Goal: Task Accomplishment & Management: Manage account settings

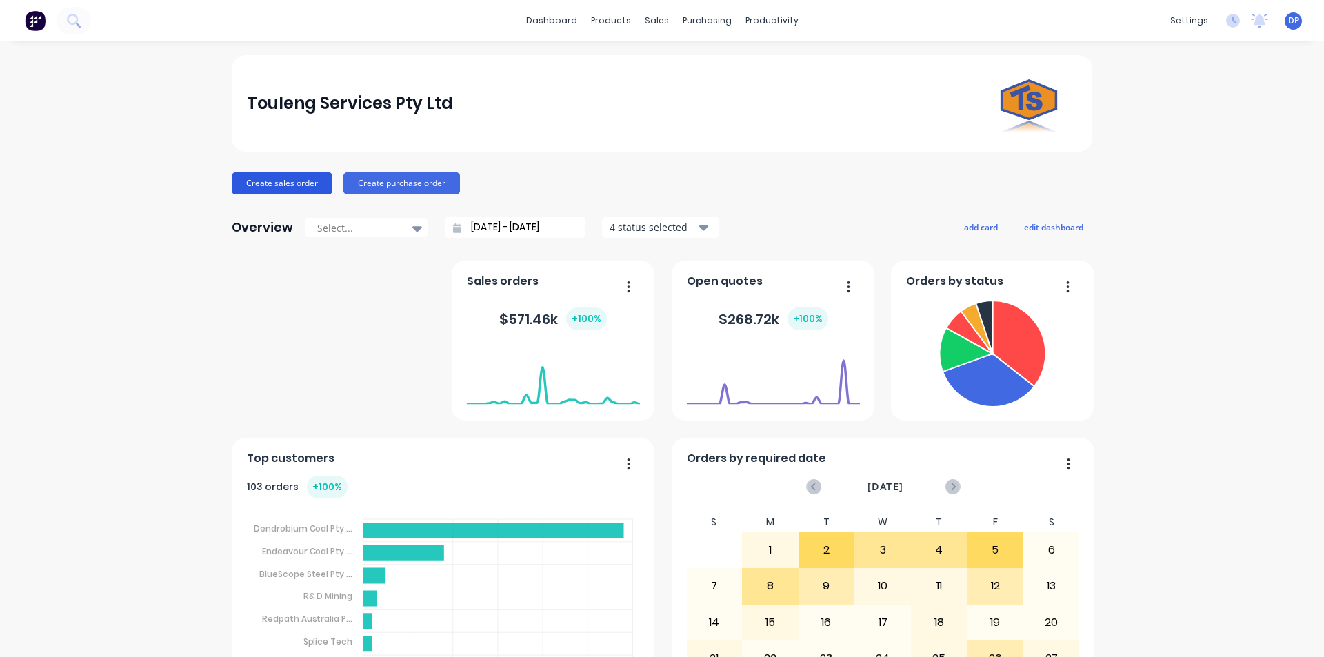
click at [288, 189] on button "Create sales order" at bounding box center [282, 183] width 101 height 22
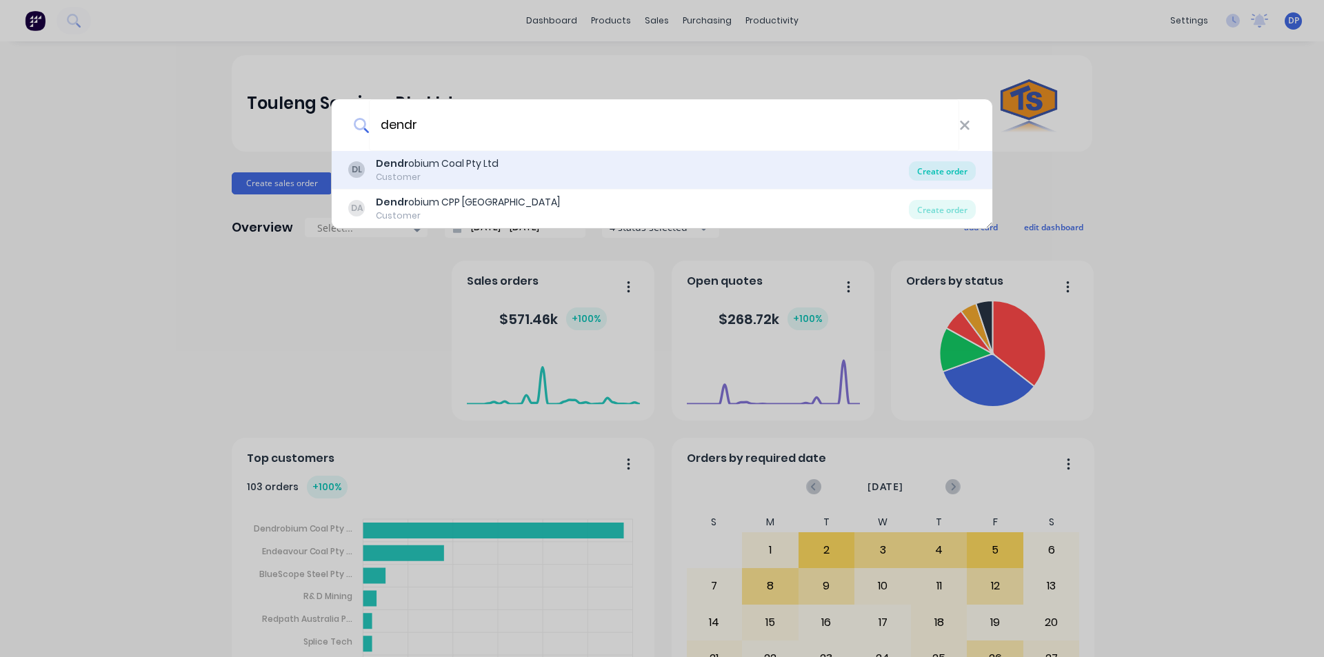
type input "dendr"
click at [939, 168] on div "Create order" at bounding box center [942, 170] width 67 height 19
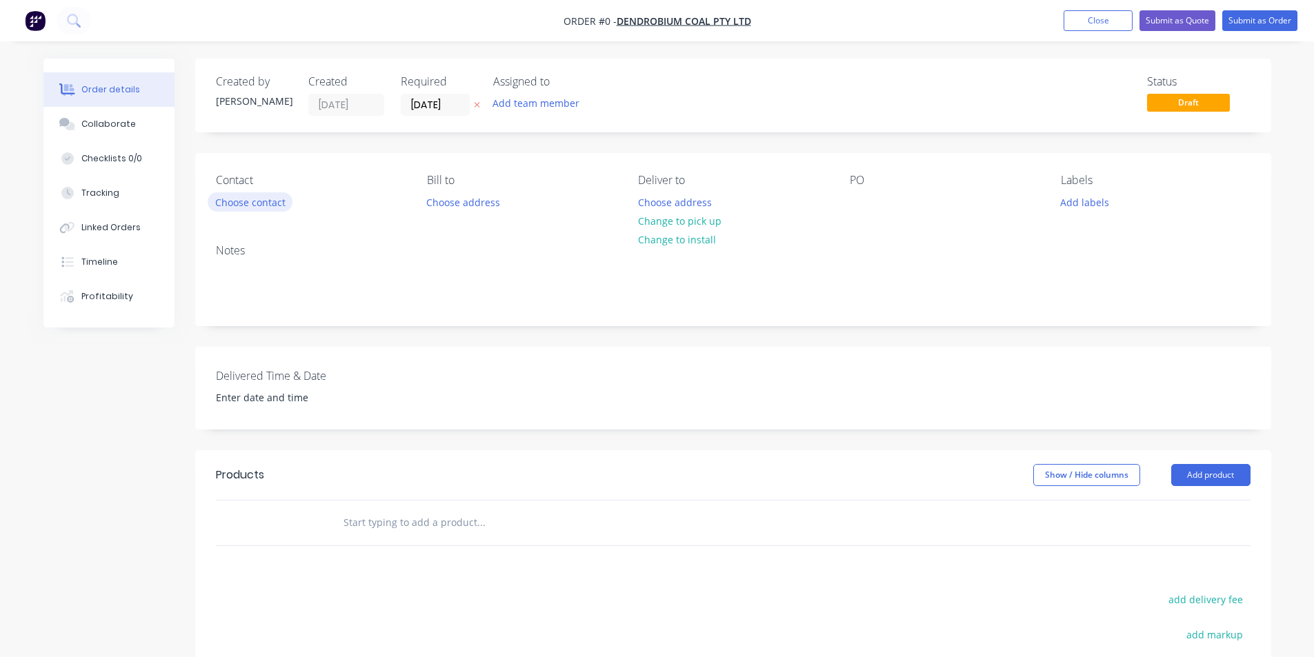
click at [255, 201] on button "Choose contact" at bounding box center [250, 201] width 85 height 19
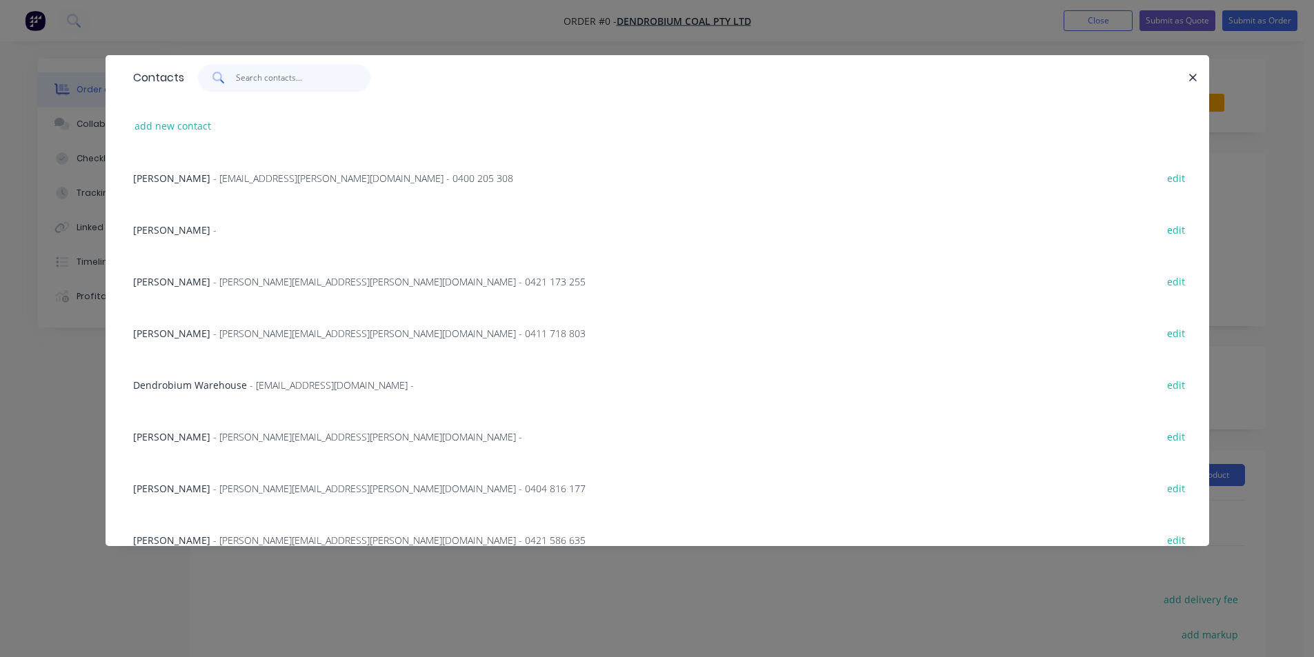
click at [270, 85] on input "text" at bounding box center [303, 78] width 135 height 28
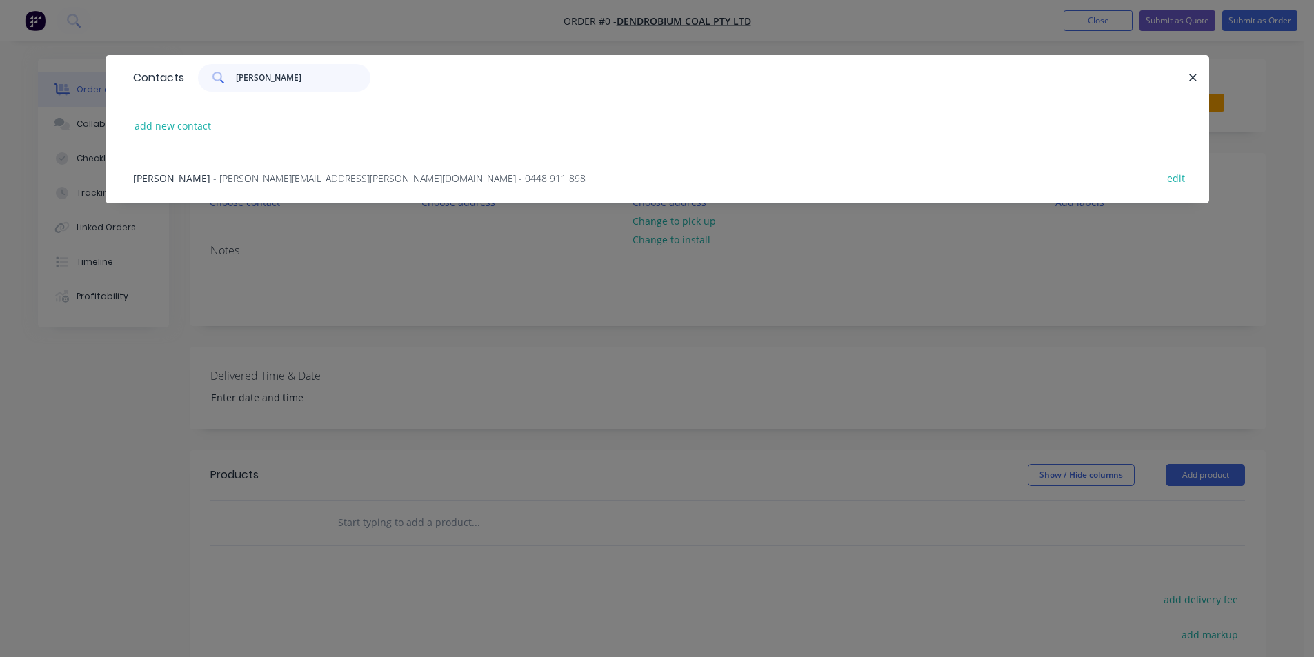
type input "[PERSON_NAME]"
click at [300, 170] on div "[PERSON_NAME] - [PERSON_NAME][EMAIL_ADDRESS][PERSON_NAME][DOMAIN_NAME] - 0448 9…" at bounding box center [657, 178] width 1062 height 52
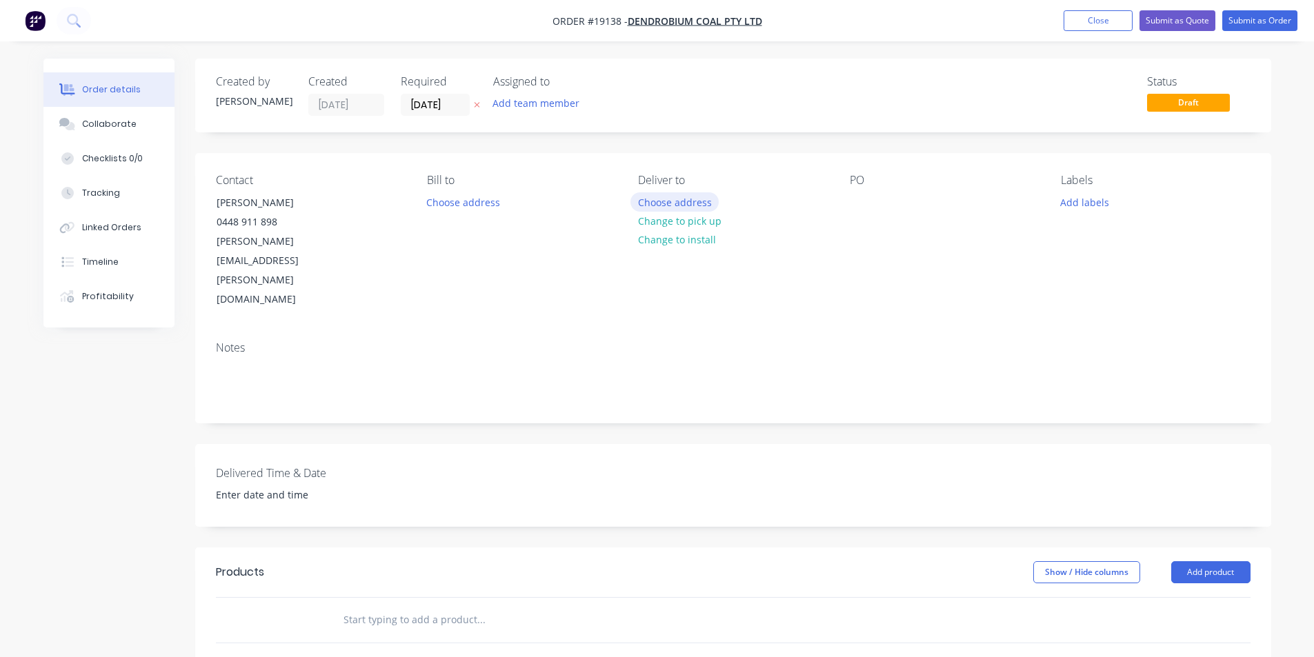
click at [715, 204] on button "Choose address" at bounding box center [674, 201] width 88 height 19
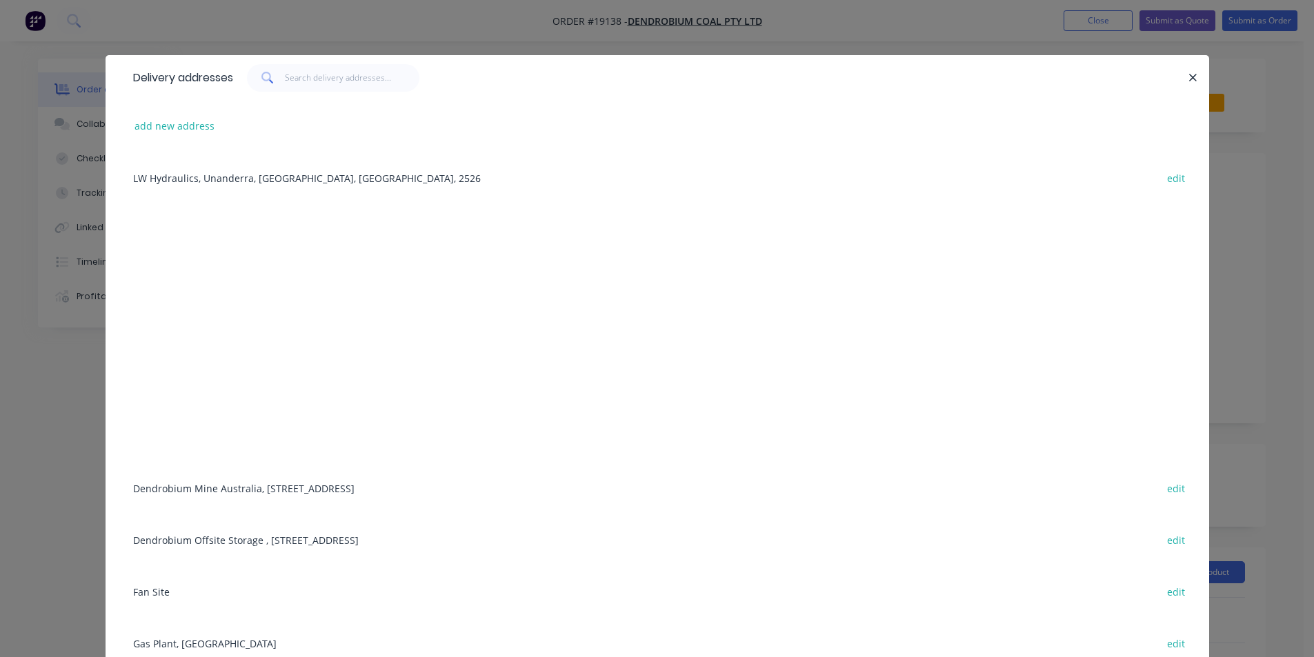
click at [230, 489] on div "Dendrobium Mine [GEOGRAPHIC_DATA], [STREET_ADDRESS] edit" at bounding box center [657, 488] width 1062 height 52
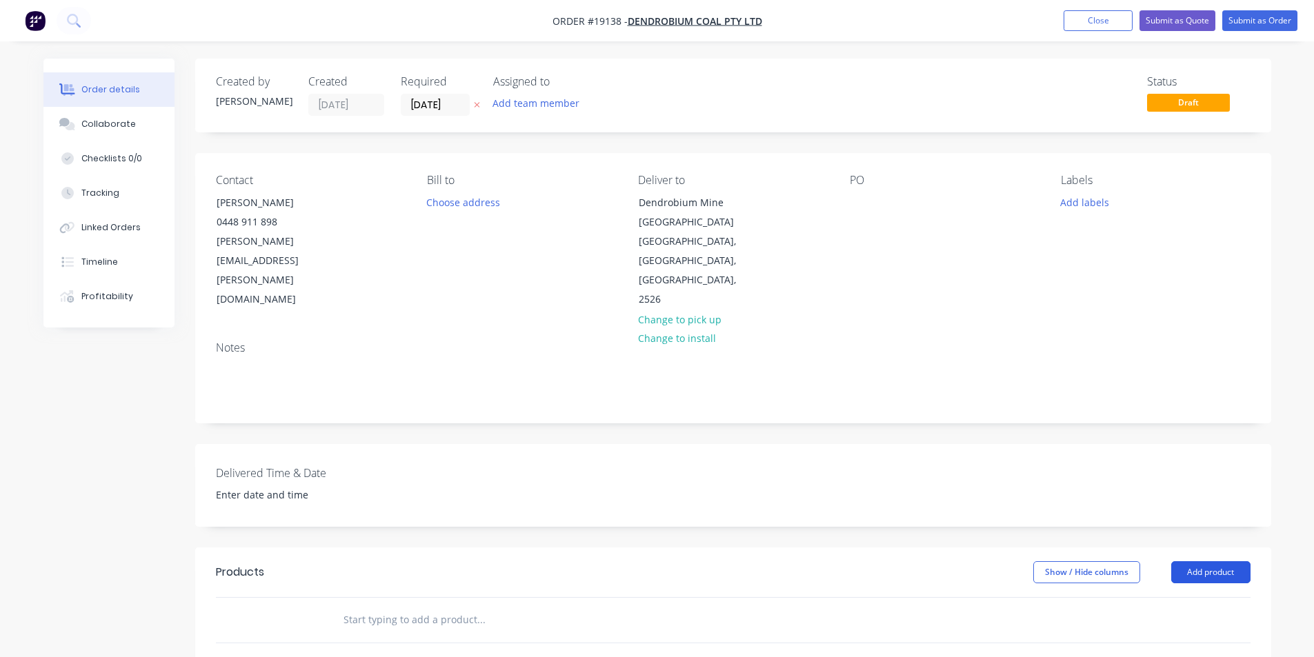
click at [1232, 562] on button "Add product" at bounding box center [1210, 573] width 79 height 22
click at [1197, 625] on div "Basic product" at bounding box center [1185, 635] width 106 height 20
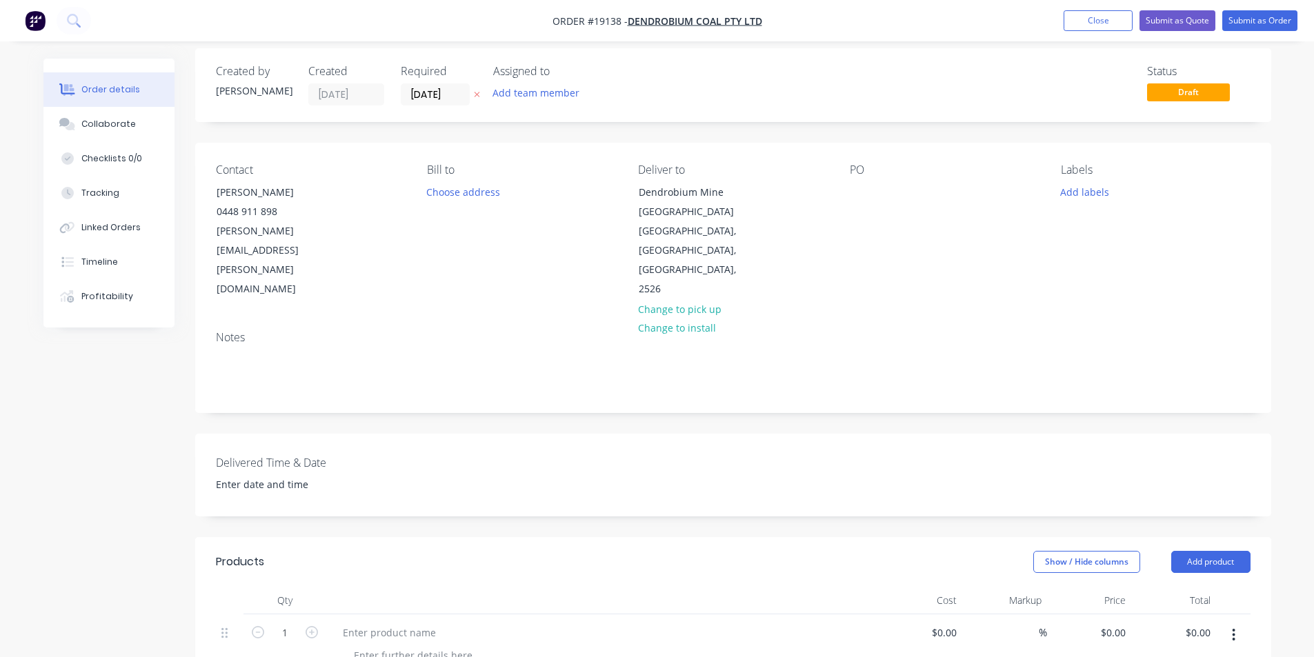
scroll to position [408, 0]
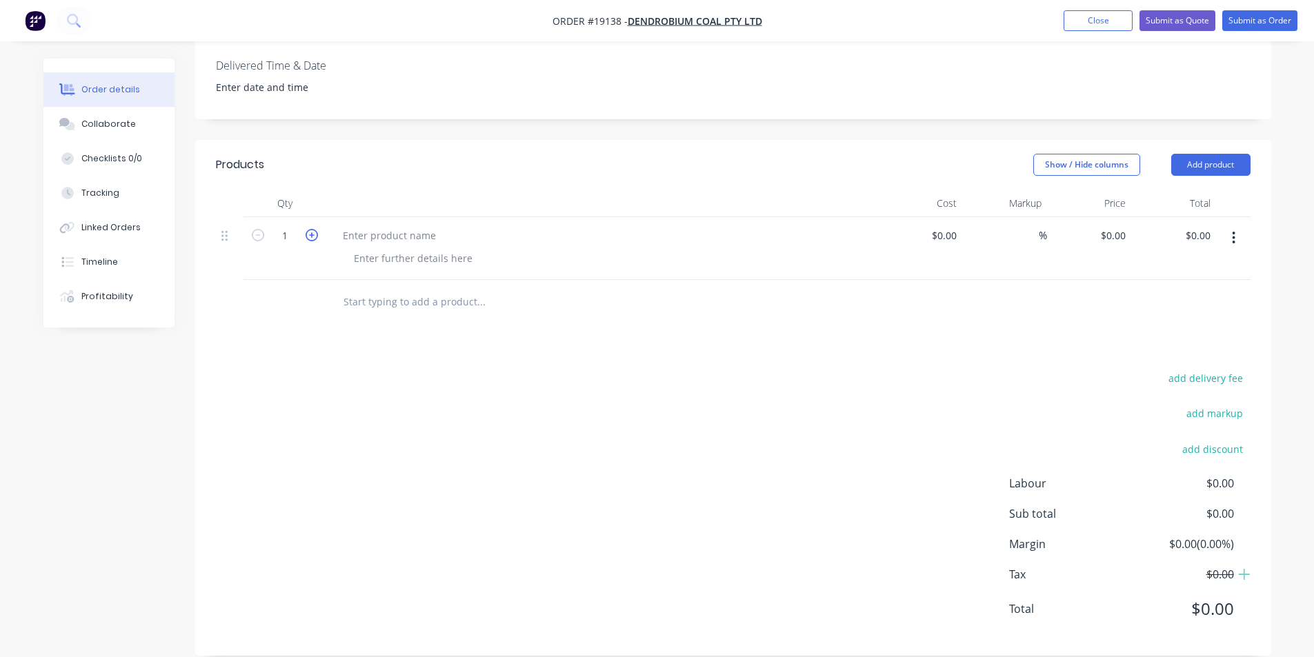
click at [315, 229] on icon "button" at bounding box center [312, 235] width 12 height 12
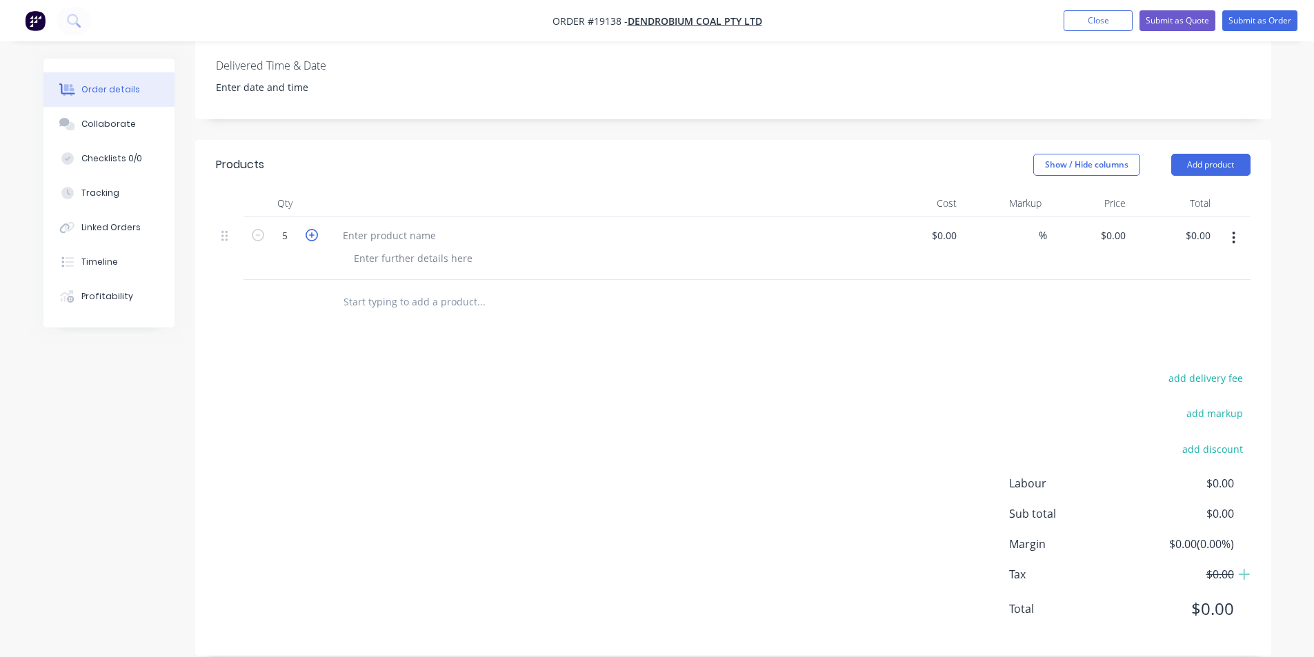
type input "6"
click at [446, 226] on div at bounding box center [602, 236] width 541 height 20
click at [403, 226] on div at bounding box center [389, 236] width 115 height 20
click at [804, 321] on div "Products Show / Hide columns Add product Qty Cost Markup Price Total 6 Pick up …" at bounding box center [733, 398] width 1076 height 516
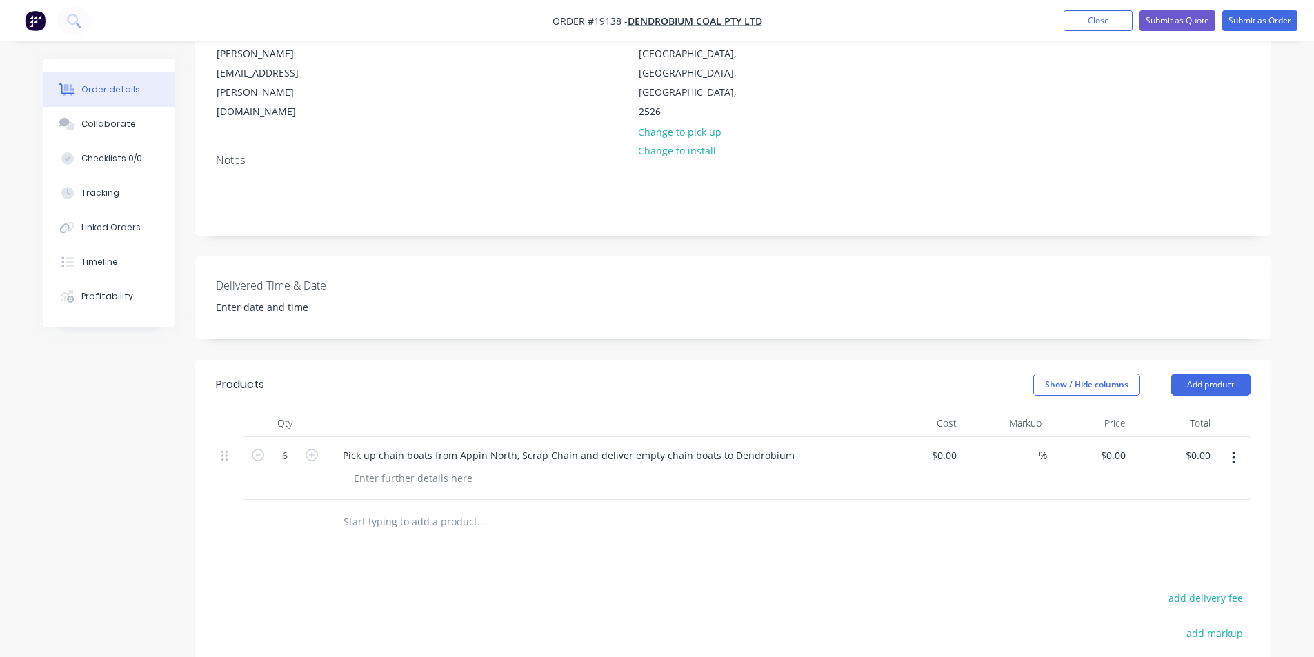
scroll to position [132, 0]
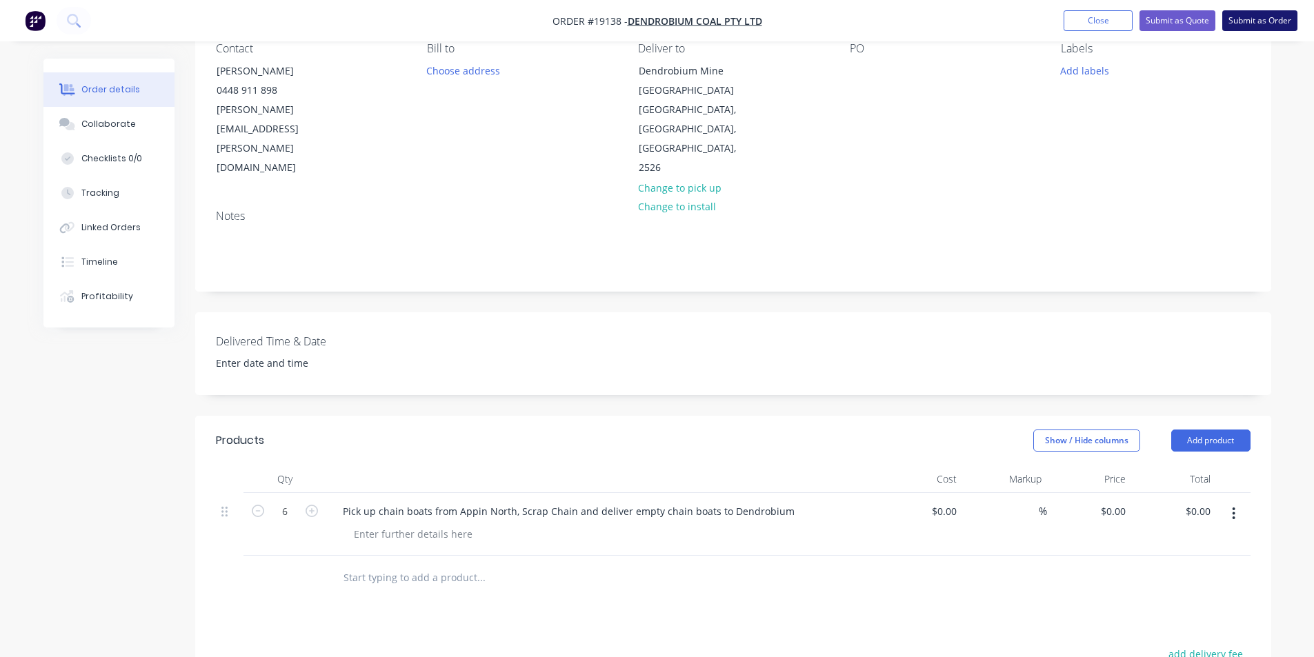
click at [1252, 18] on button "Submit as Order" at bounding box center [1259, 20] width 75 height 21
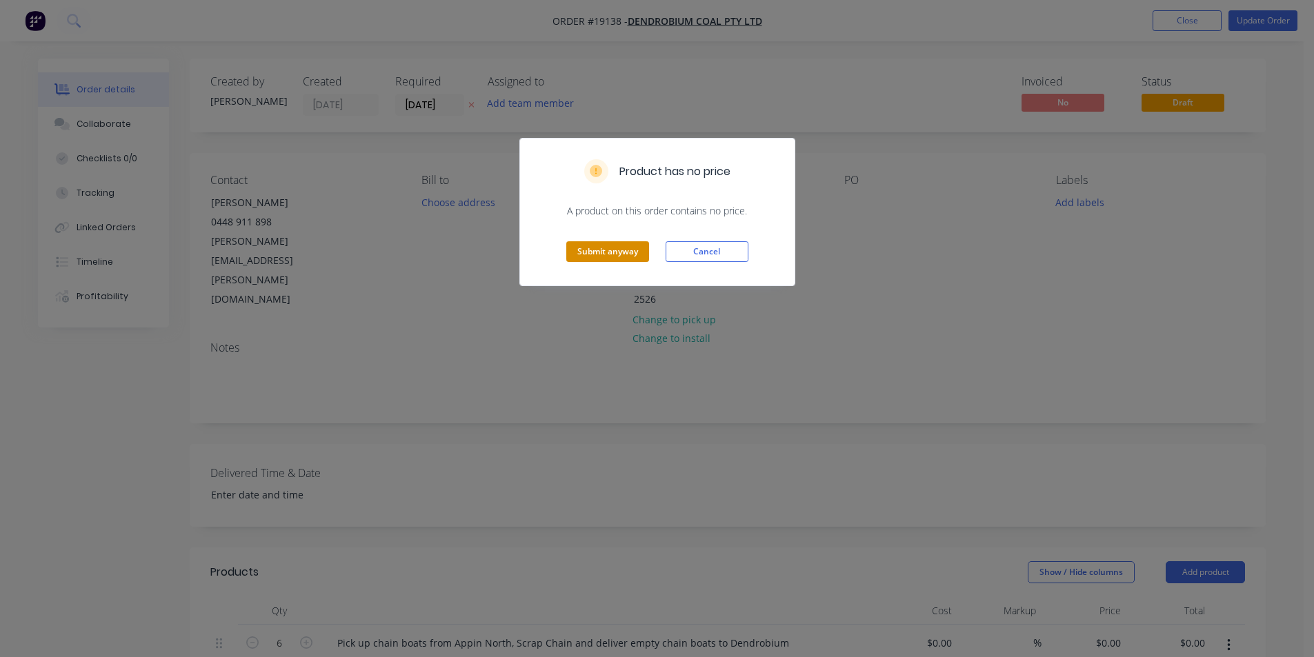
click at [630, 245] on button "Submit anyway" at bounding box center [607, 251] width 83 height 21
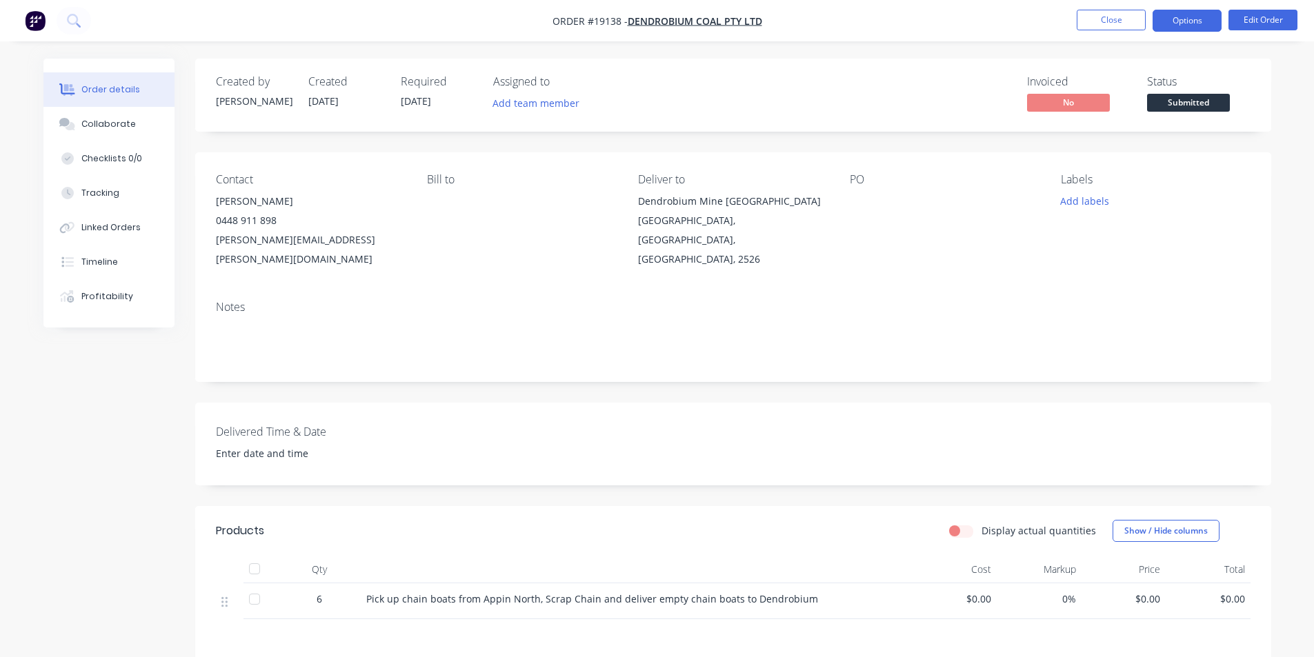
click at [1194, 27] on button "Options" at bounding box center [1187, 21] width 69 height 22
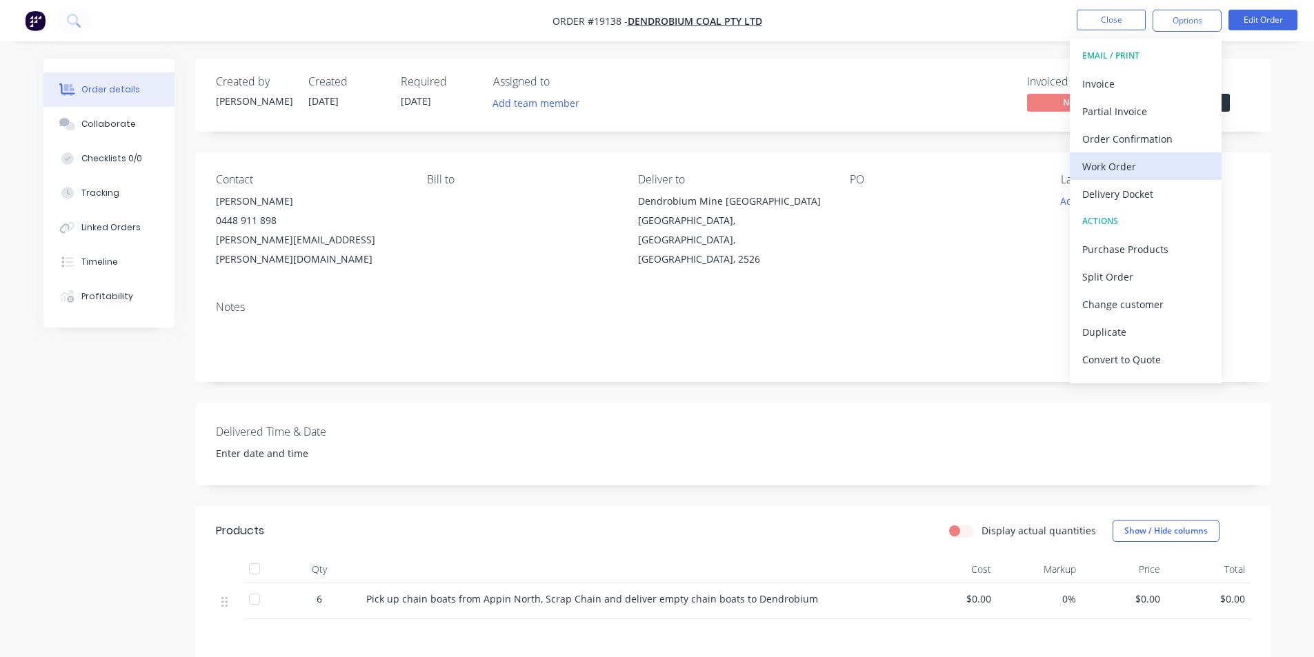
click at [1113, 162] on div "Work Order" at bounding box center [1145, 167] width 127 height 20
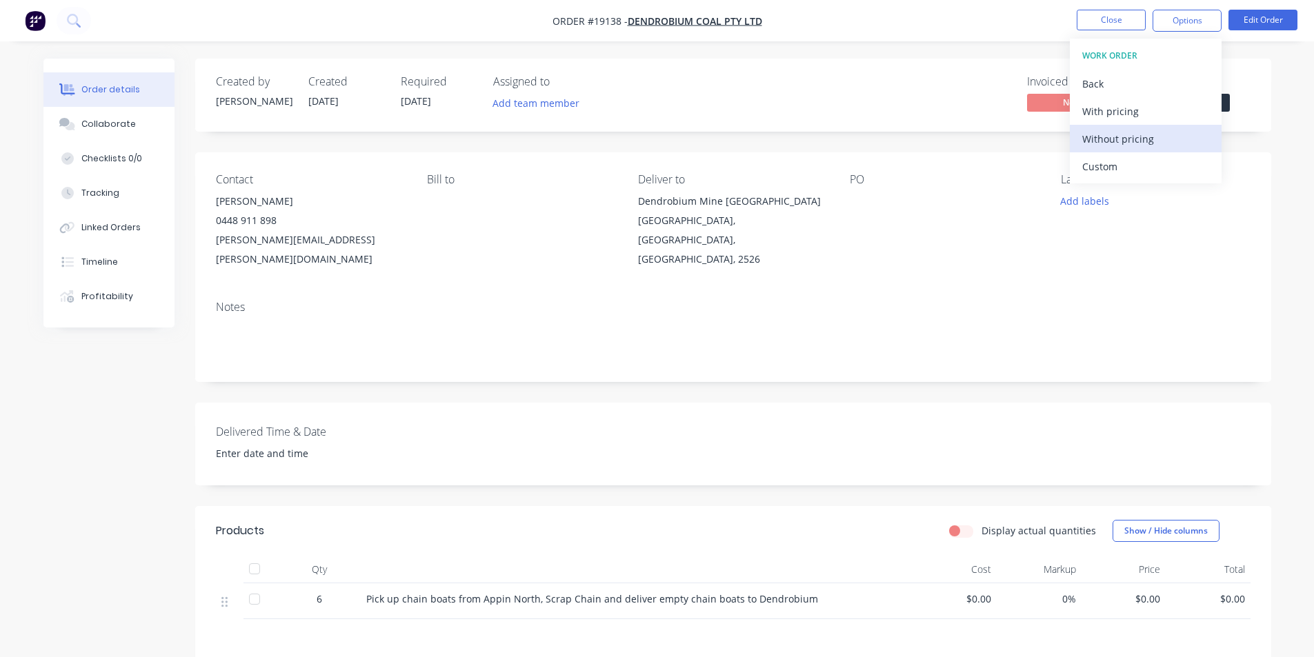
click at [1127, 140] on div "Without pricing" at bounding box center [1145, 139] width 127 height 20
click at [840, 175] on div "Contact [PERSON_NAME] [PHONE_NUMBER] [PERSON_NAME][EMAIL_ADDRESS][PERSON_NAME][…" at bounding box center [733, 220] width 1076 height 137
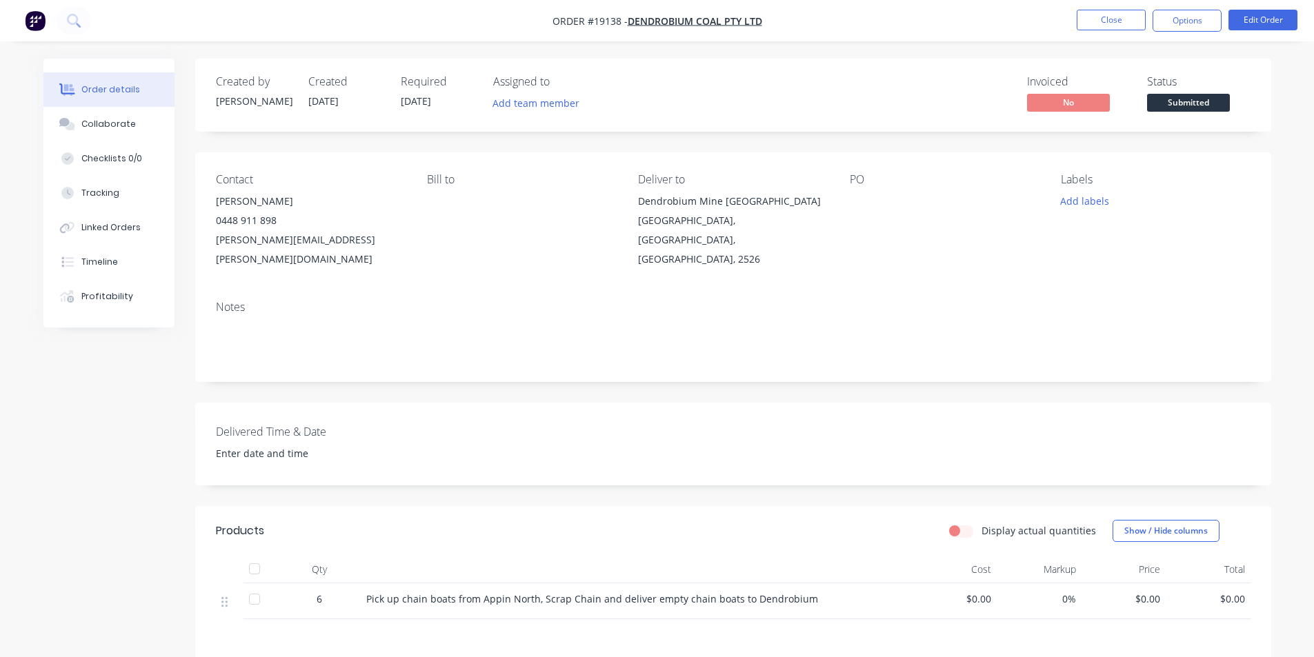
click at [1212, 99] on span "Submitted" at bounding box center [1188, 102] width 83 height 17
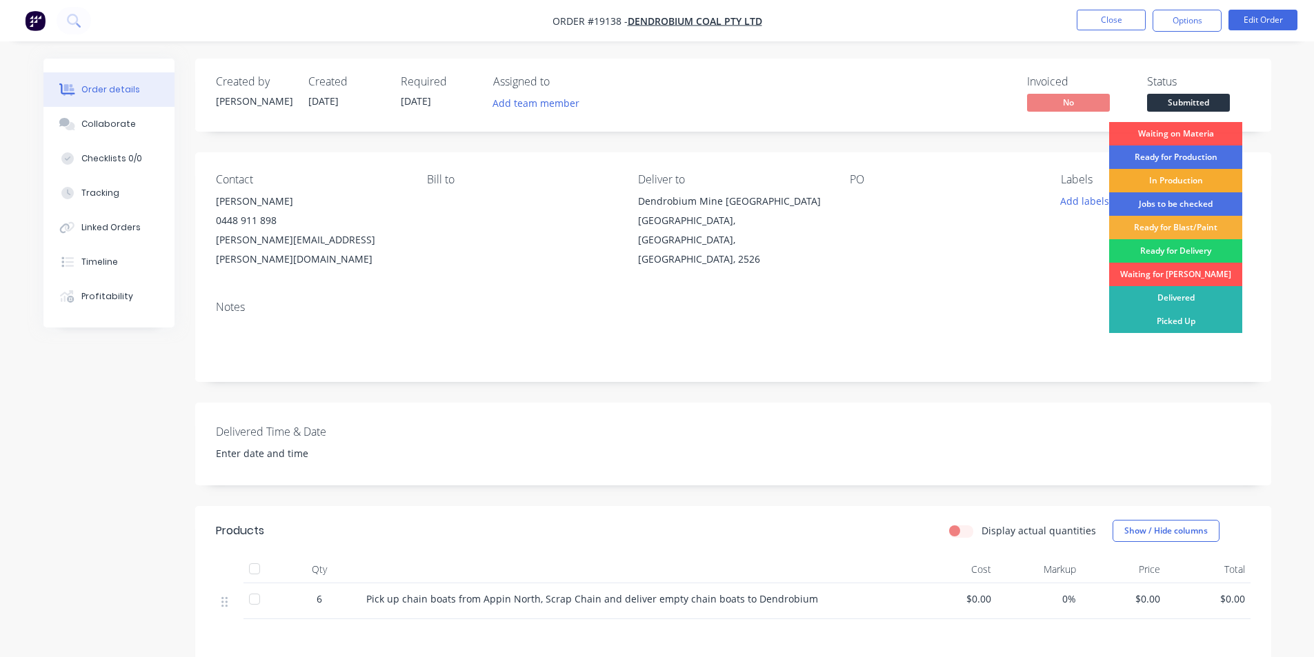
click at [1178, 179] on div "In Production" at bounding box center [1175, 180] width 133 height 23
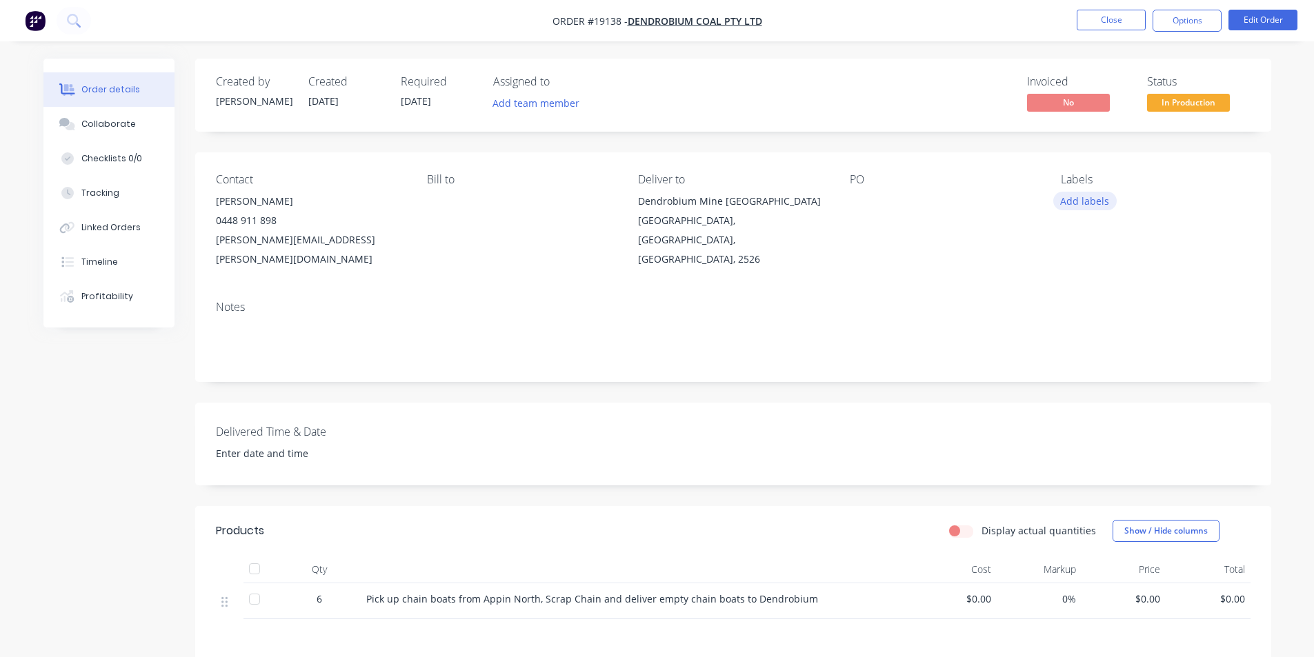
click at [1081, 201] on button "Add labels" at bounding box center [1084, 201] width 63 height 19
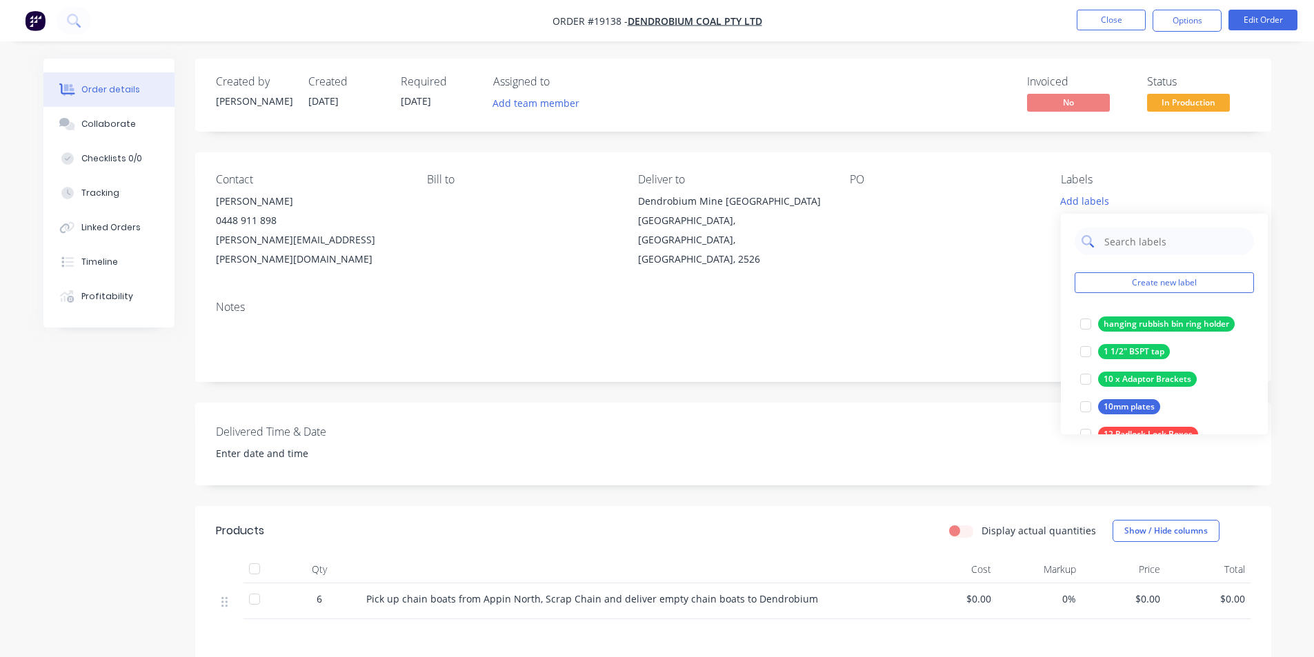
click at [1128, 238] on input "text" at bounding box center [1175, 242] width 144 height 28
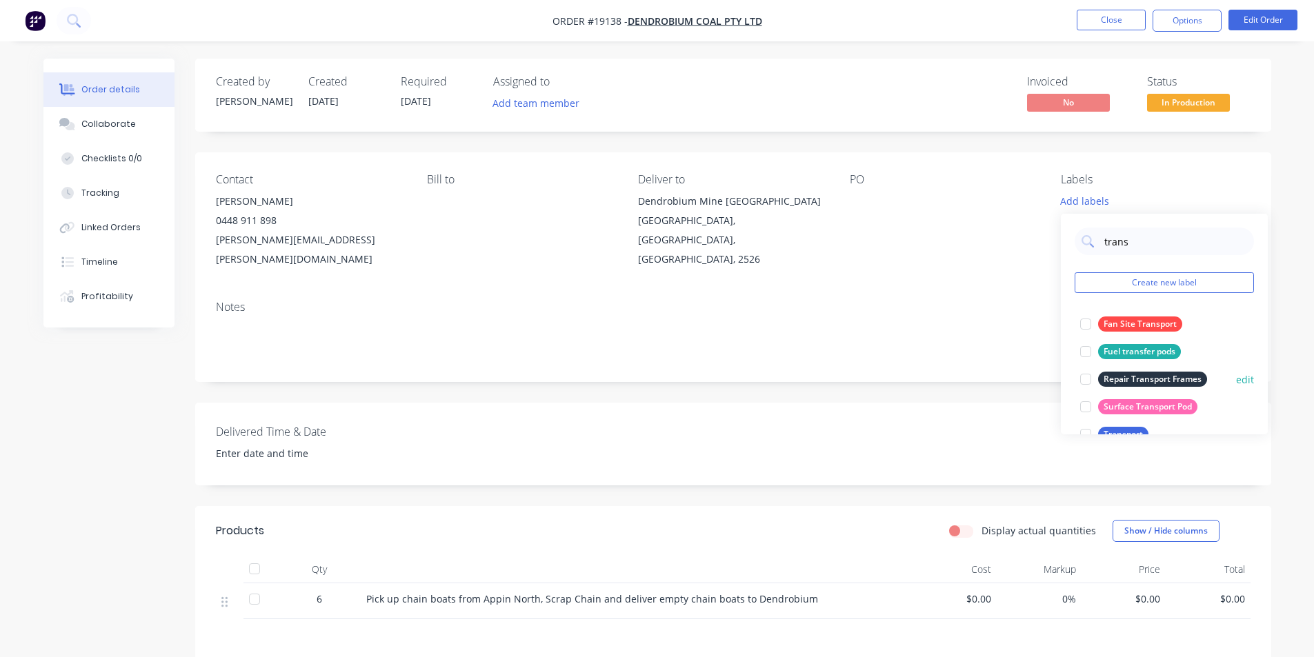
type input "transp"
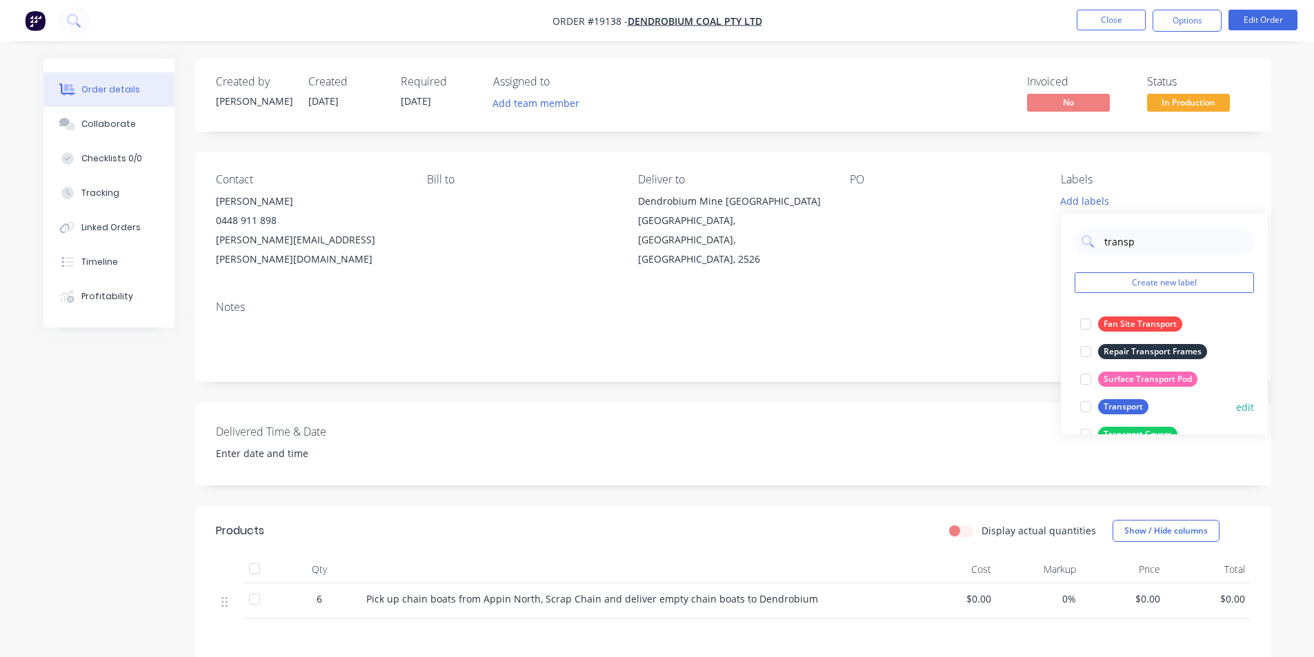
click at [1085, 404] on div at bounding box center [1086, 407] width 28 height 28
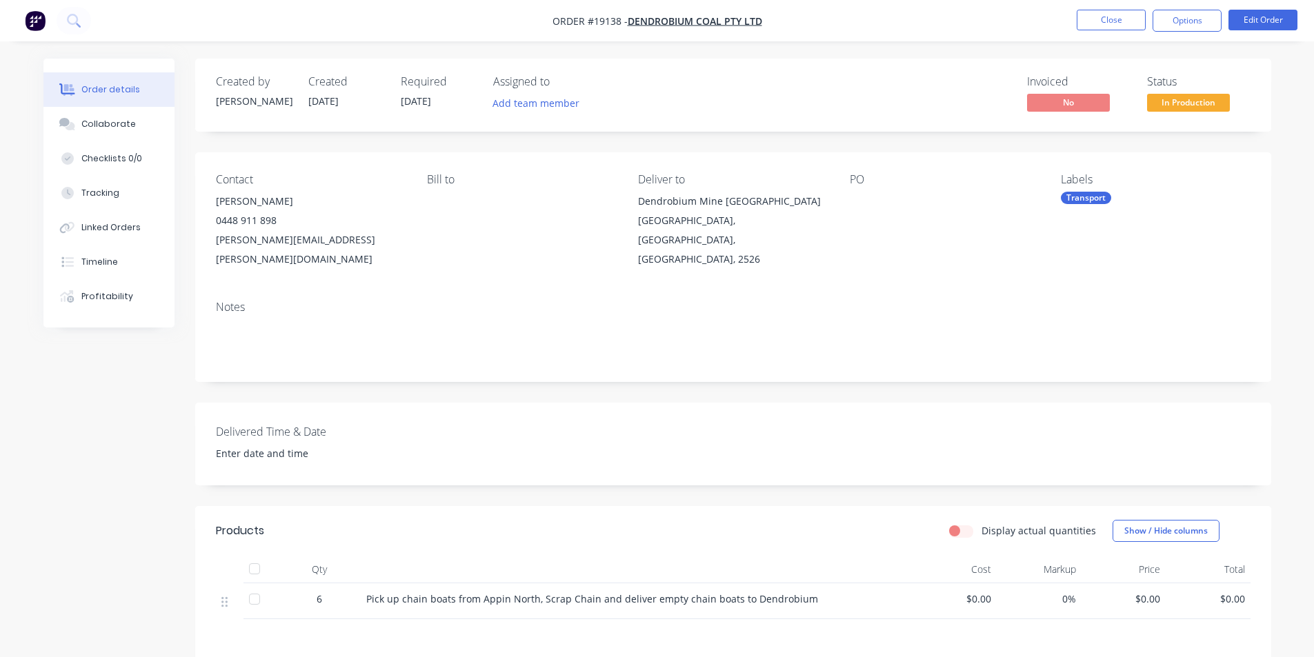
drag, startPoint x: 993, startPoint y: 381, endPoint x: 954, endPoint y: 366, distance: 41.8
click at [993, 381] on div "Notes" at bounding box center [733, 336] width 1076 height 92
click at [23, 17] on button "button" at bounding box center [35, 21] width 29 height 22
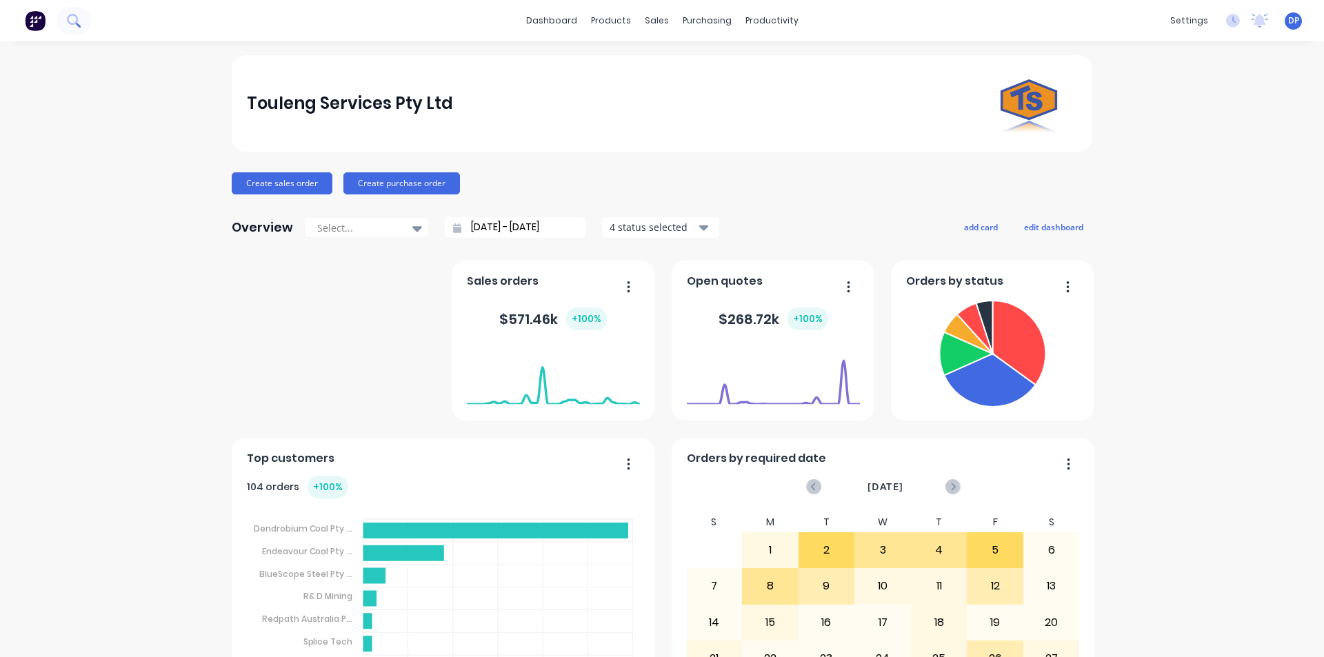
click at [82, 26] on button at bounding box center [74, 21] width 34 height 28
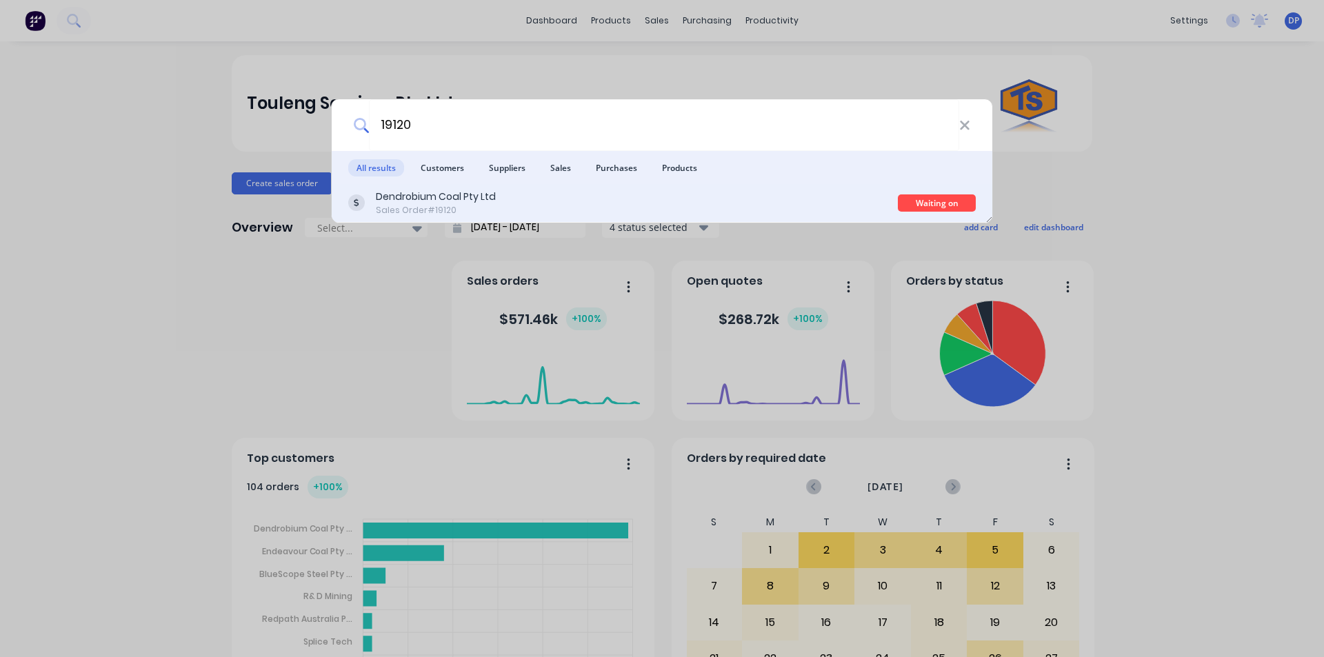
type input "19120"
click at [467, 197] on div "Dendrobium Coal Pty Ltd" at bounding box center [436, 197] width 120 height 14
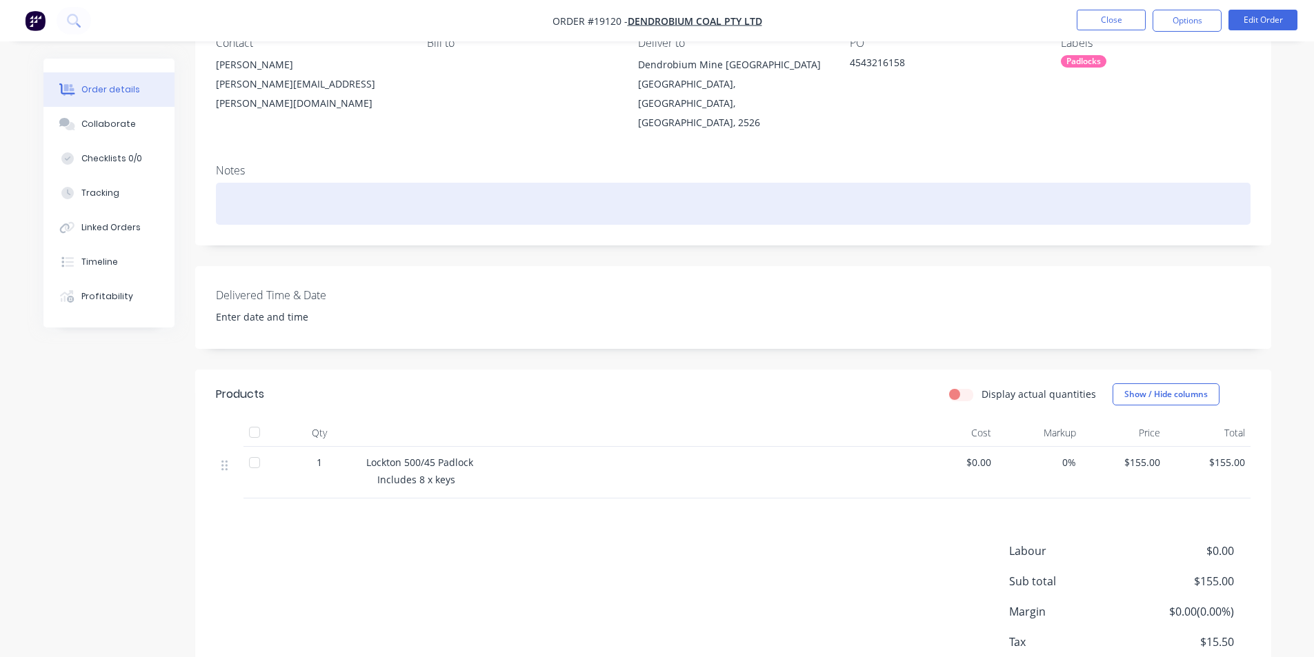
scroll to position [224, 0]
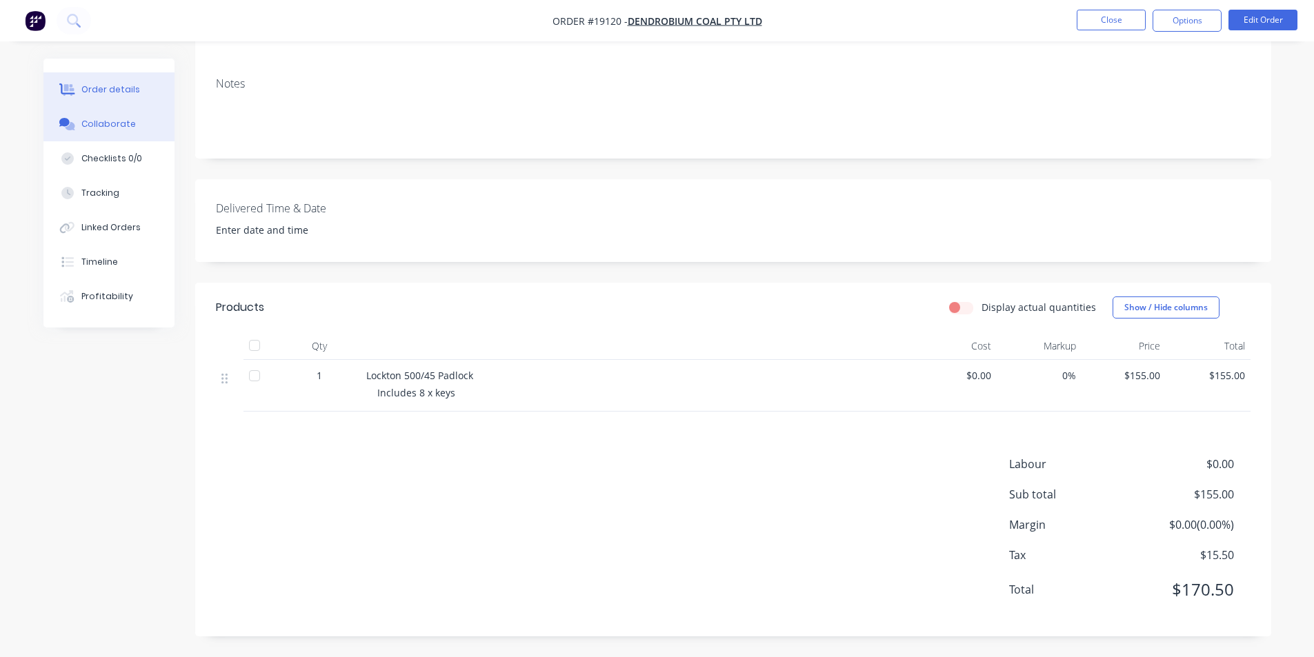
click at [126, 127] on div "Collaborate" at bounding box center [108, 124] width 54 height 12
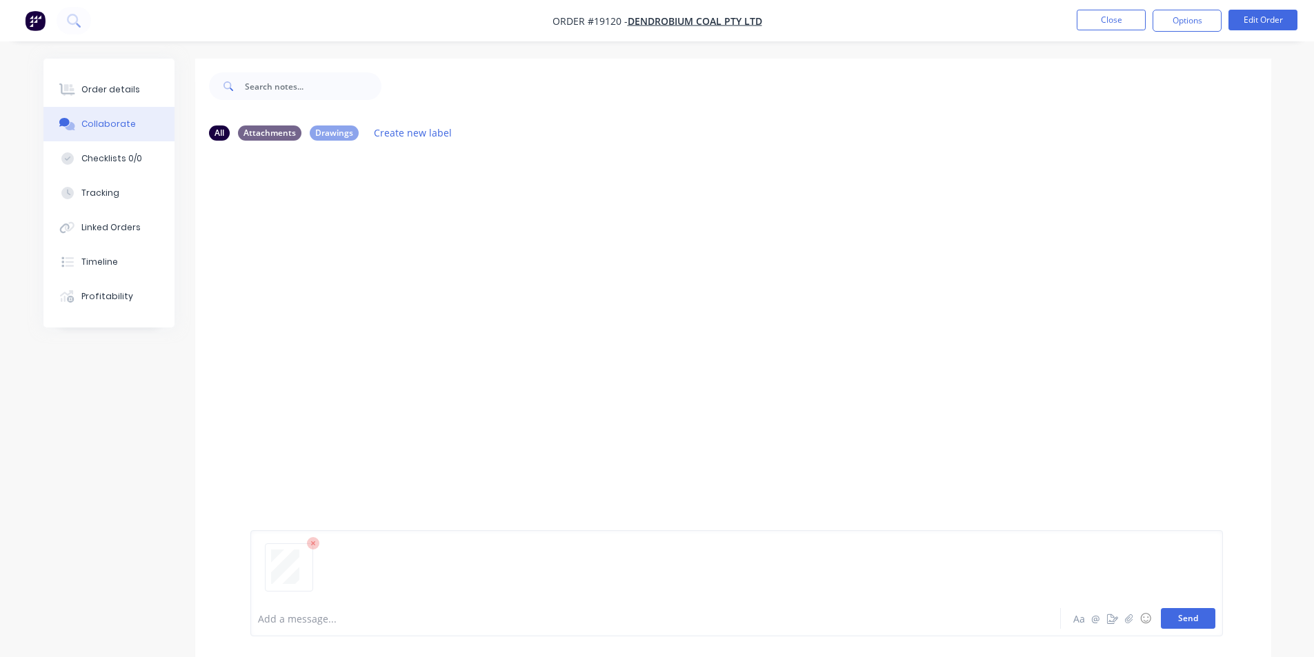
click at [1193, 621] on button "Send" at bounding box center [1188, 618] width 54 height 21
click at [1193, 619] on button "Send" at bounding box center [1188, 618] width 54 height 21
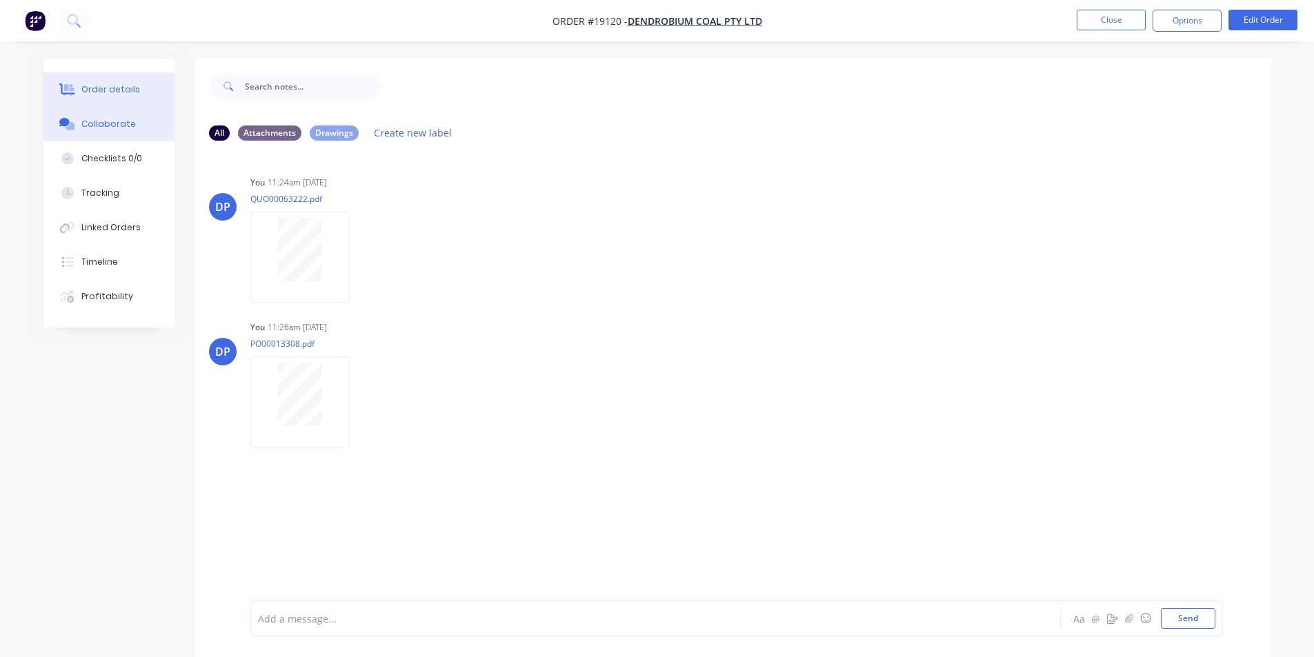
drag, startPoint x: 117, startPoint y: 103, endPoint x: 174, endPoint y: 105, distance: 57.3
click at [117, 102] on button "Order details" at bounding box center [108, 89] width 131 height 34
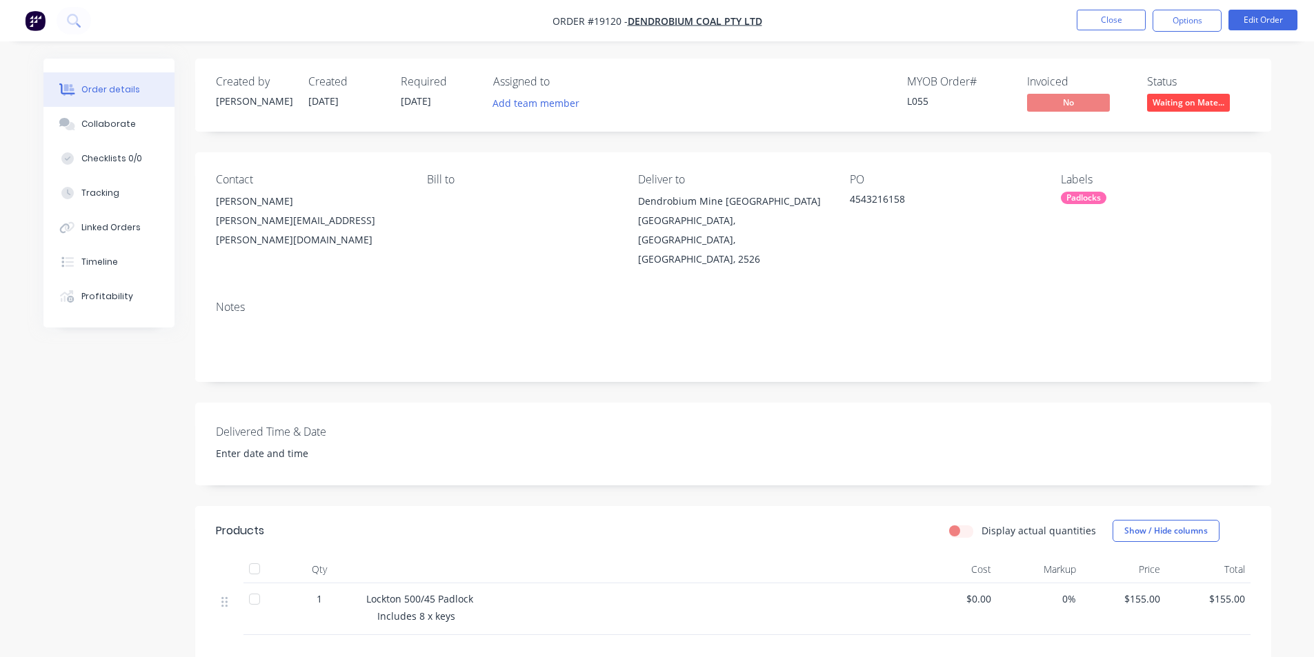
click at [41, 26] on img "button" at bounding box center [35, 20] width 21 height 21
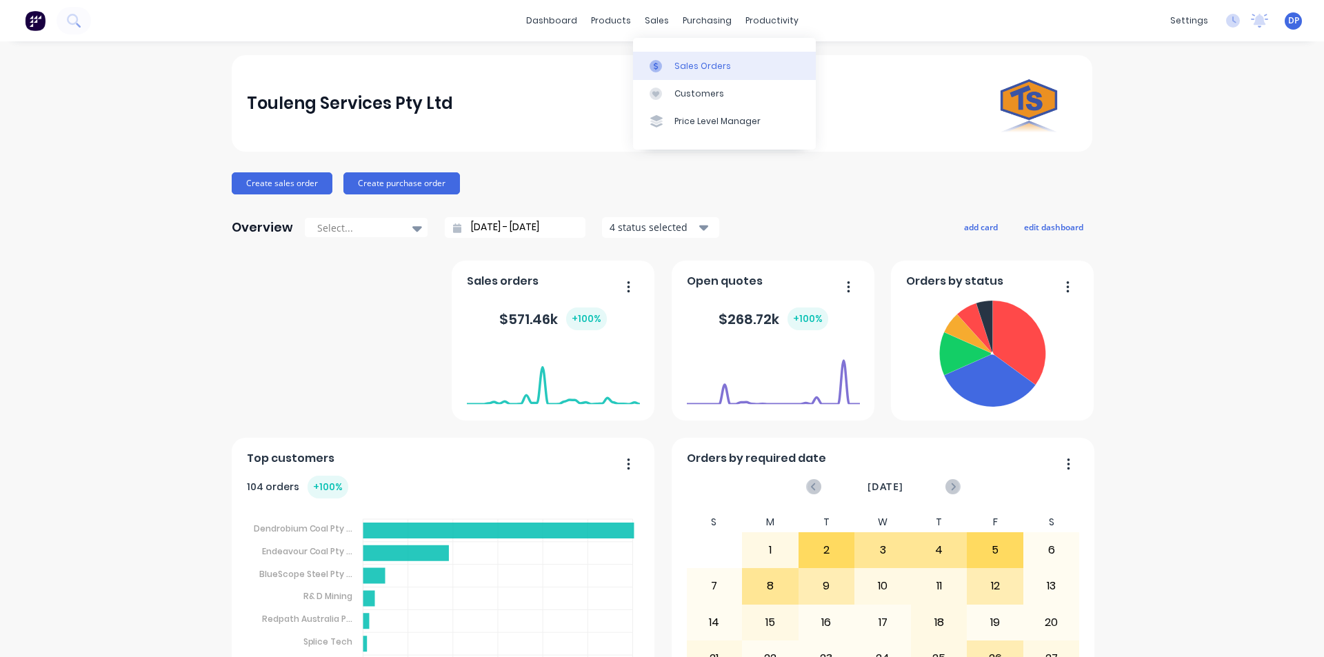
click at [690, 54] on link "Sales Orders" at bounding box center [724, 66] width 183 height 28
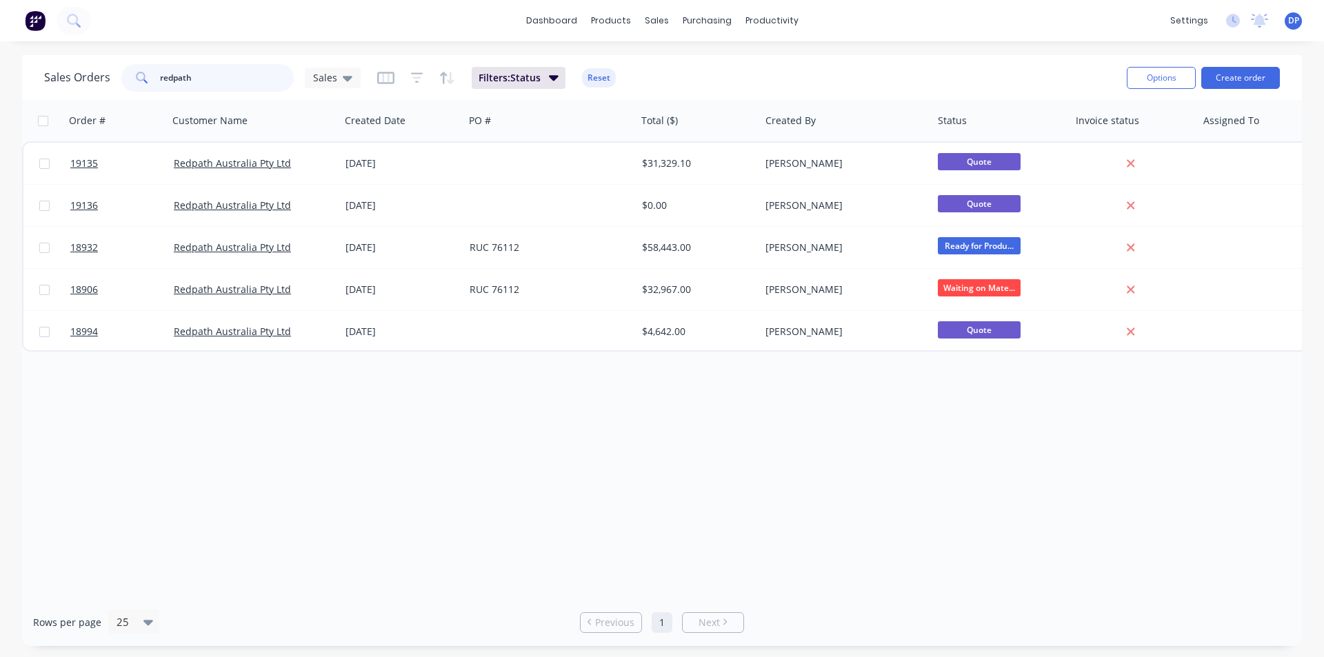
drag, startPoint x: 233, startPoint y: 83, endPoint x: 96, endPoint y: 86, distance: 137.3
click at [96, 86] on div "Sales Orders redpath Sales" at bounding box center [202, 78] width 317 height 28
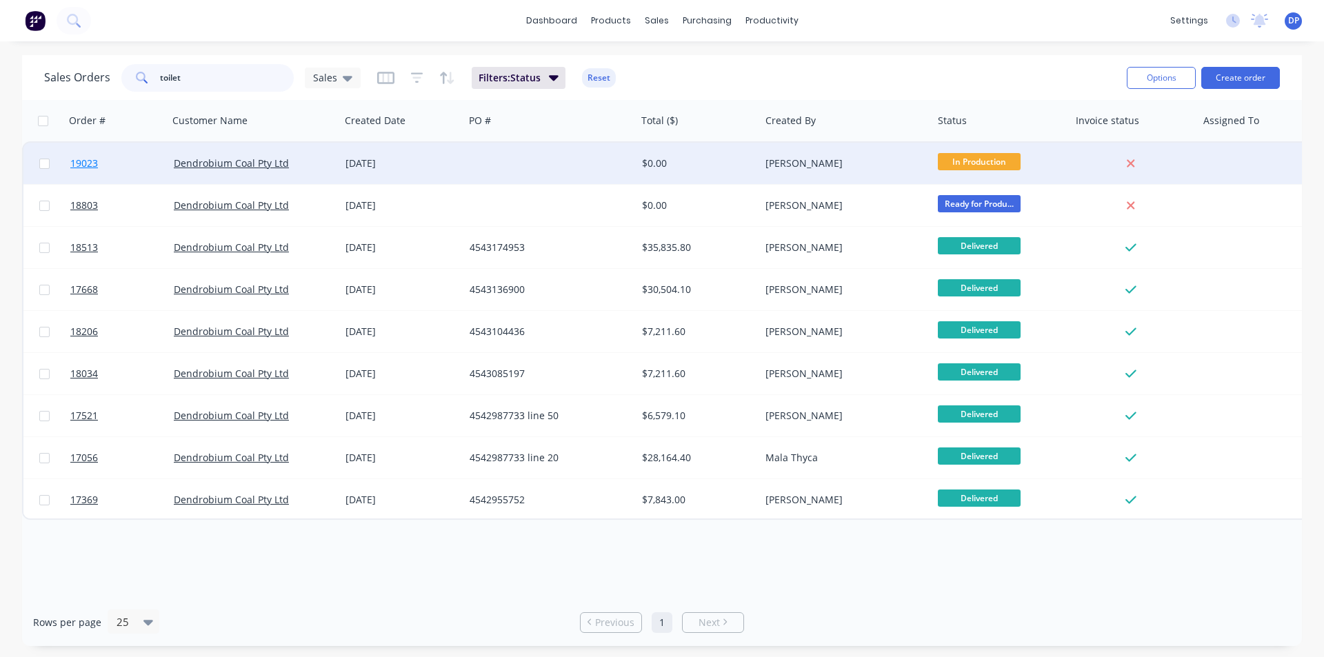
type input "toilet"
click at [81, 164] on span "19023" at bounding box center [84, 164] width 28 height 14
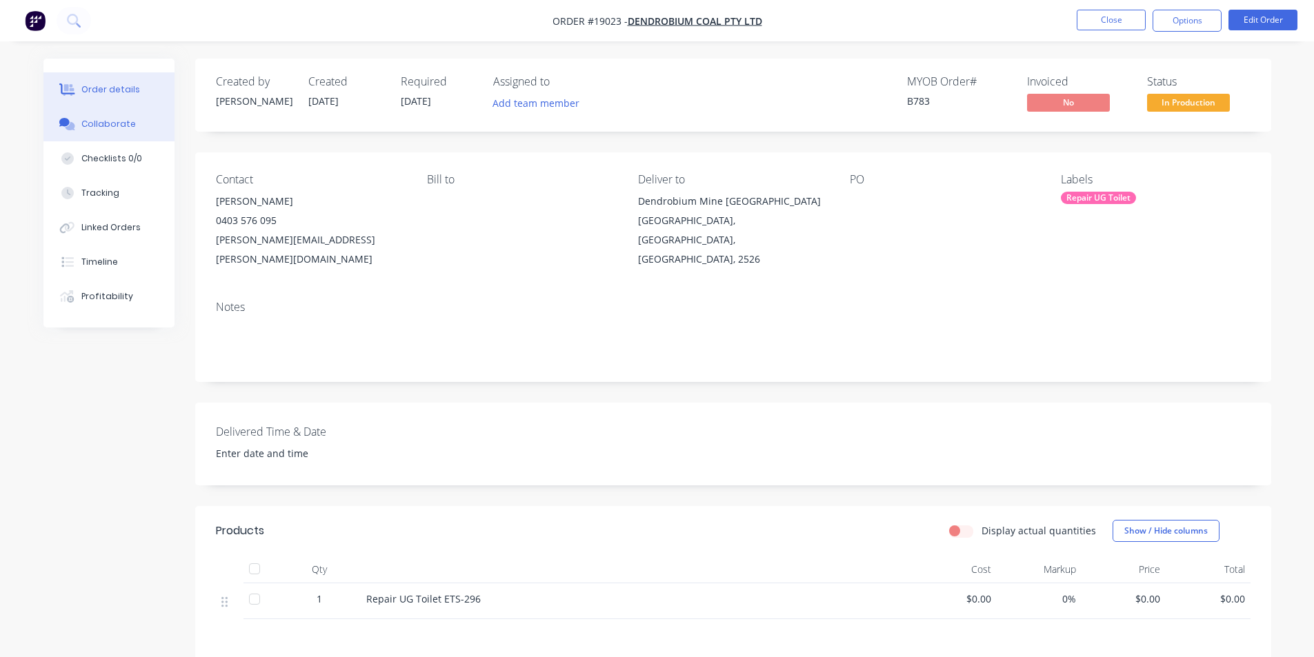
click at [105, 121] on div "Collaborate" at bounding box center [108, 124] width 54 height 12
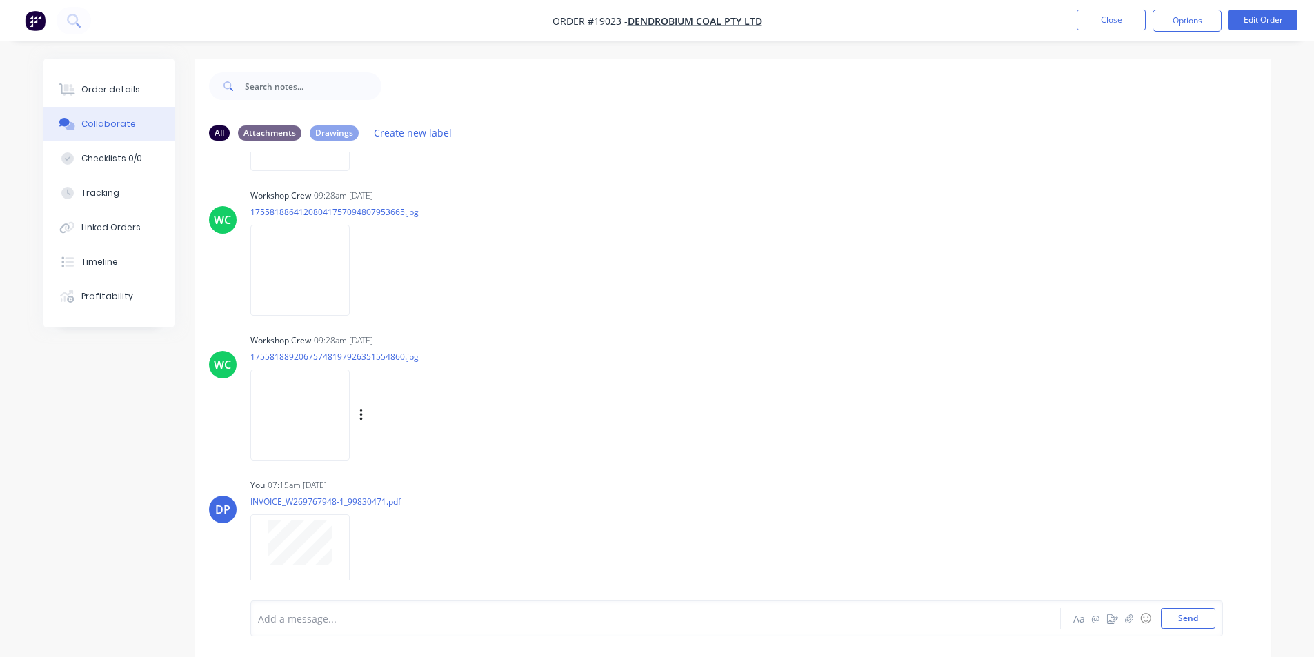
scroll to position [6186, 0]
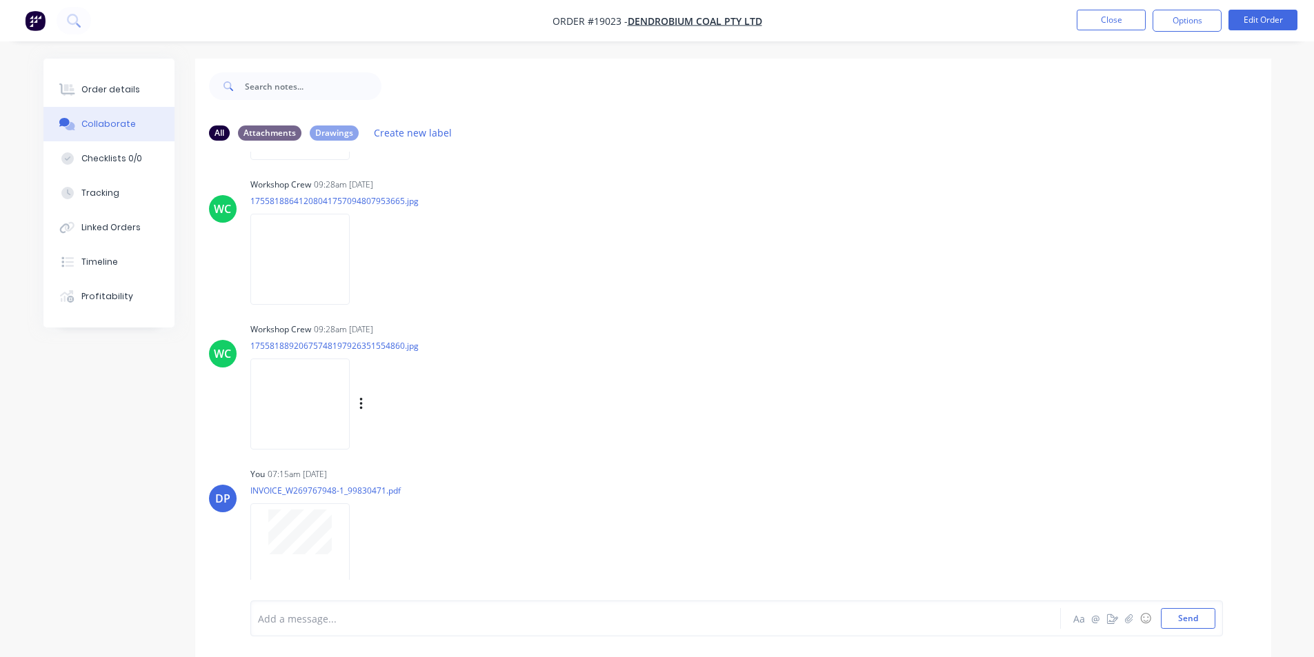
click at [310, 418] on img at bounding box center [299, 404] width 99 height 90
click at [1193, 624] on button "Send" at bounding box center [1188, 618] width 54 height 21
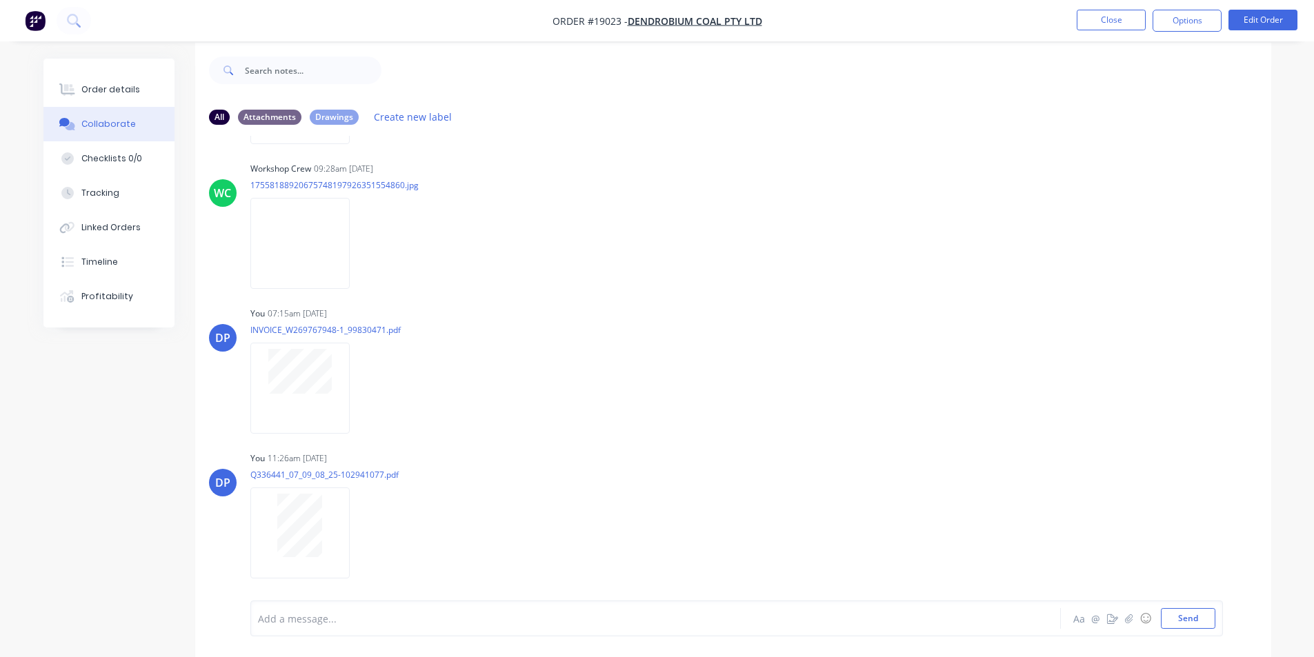
scroll to position [21, 0]
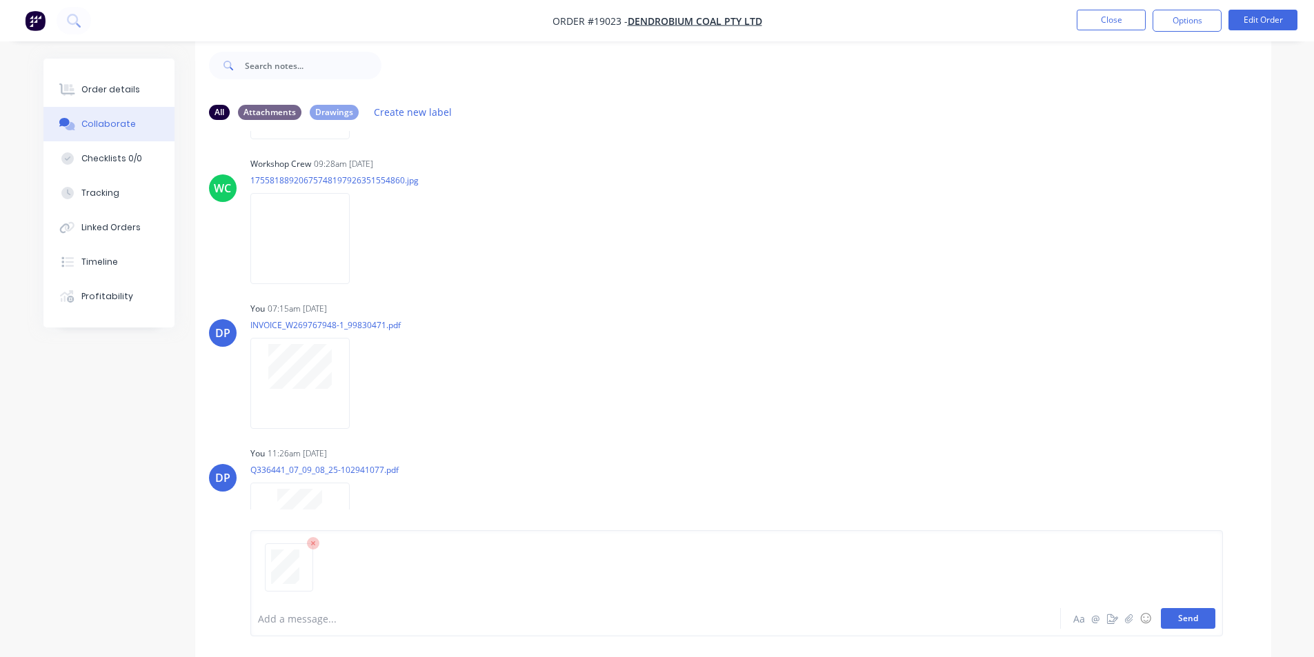
click at [1182, 617] on button "Send" at bounding box center [1188, 618] width 54 height 21
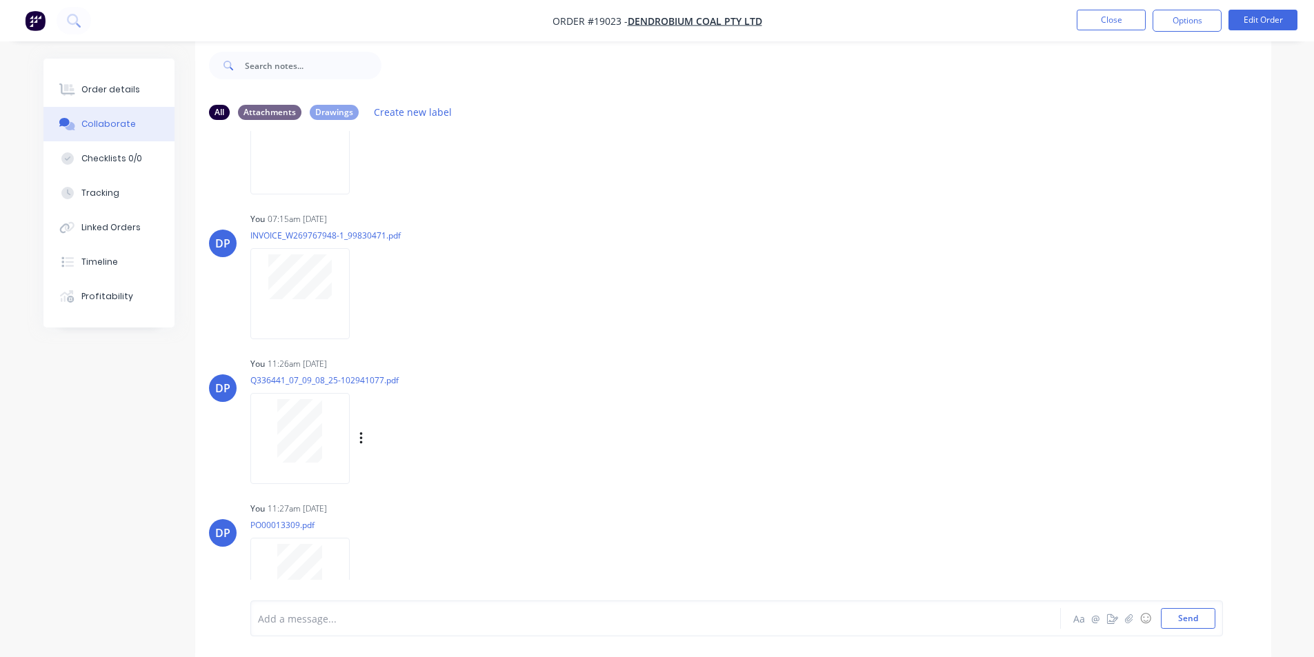
scroll to position [6806, 0]
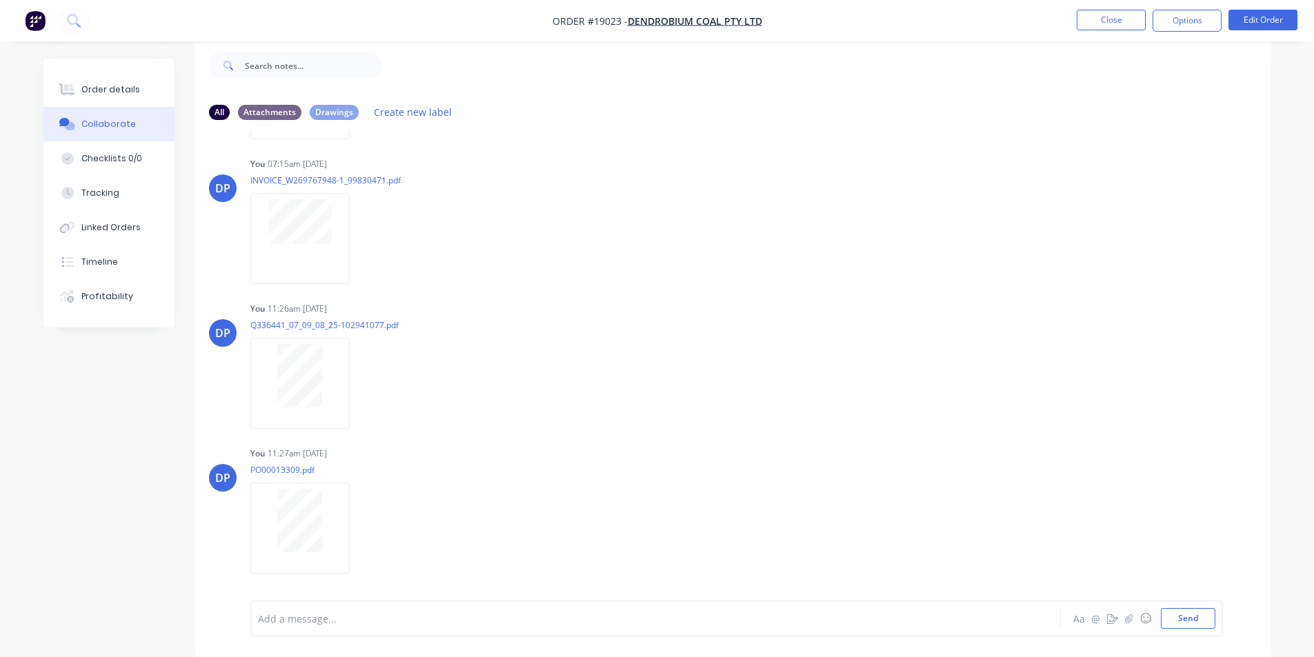
click at [37, 24] on img "button" at bounding box center [35, 20] width 21 height 21
